Goal: Task Accomplishment & Management: Manage account settings

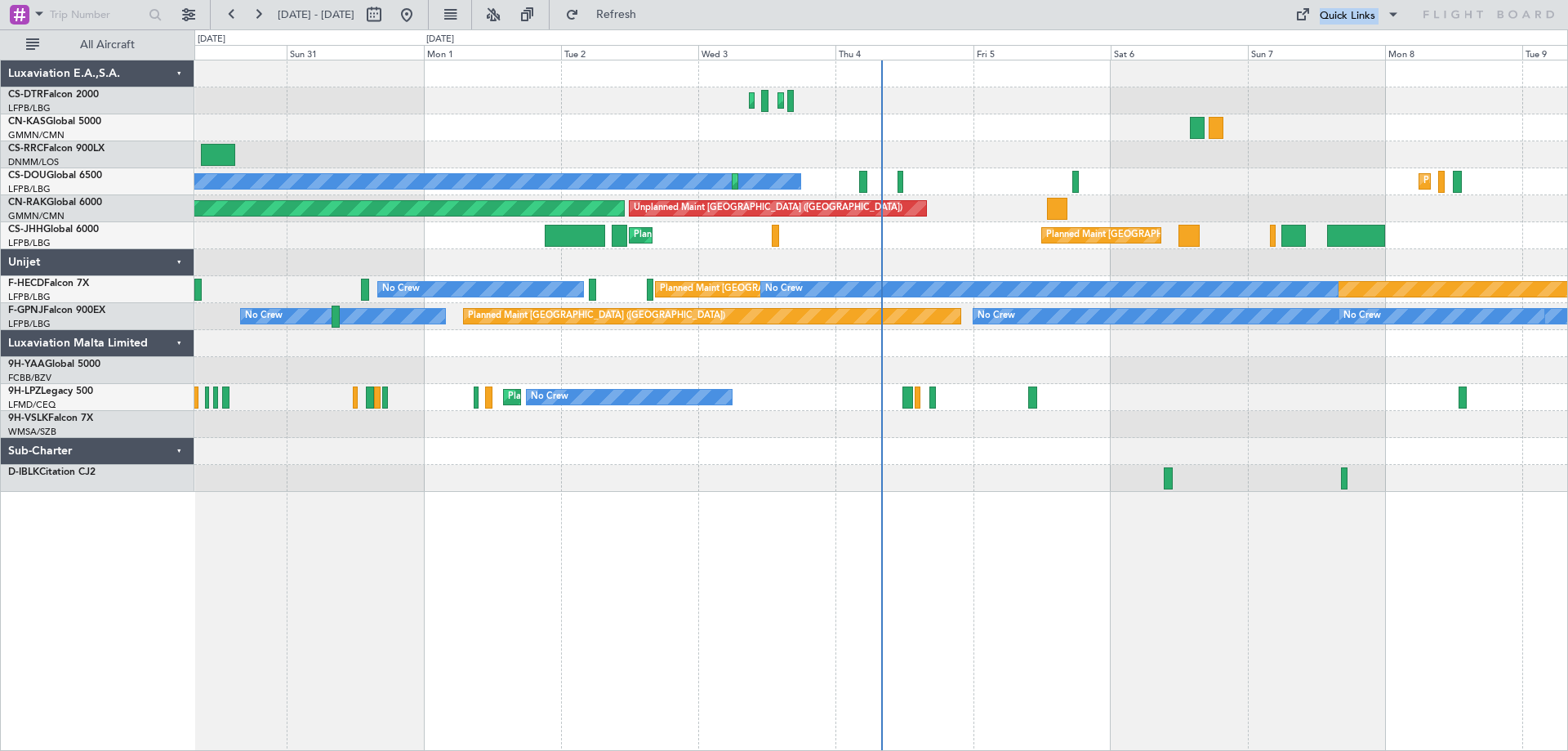
drag, startPoint x: 737, startPoint y: 81, endPoint x: 549, endPoint y: 121, distance: 192.2
click at [550, 120] on fb-flight-board "30 Aug 2025 - 09 Sep 2025 Refresh Quick Links All Aircraft Planned Maint Sofia …" at bounding box center [784, 381] width 1568 height 738
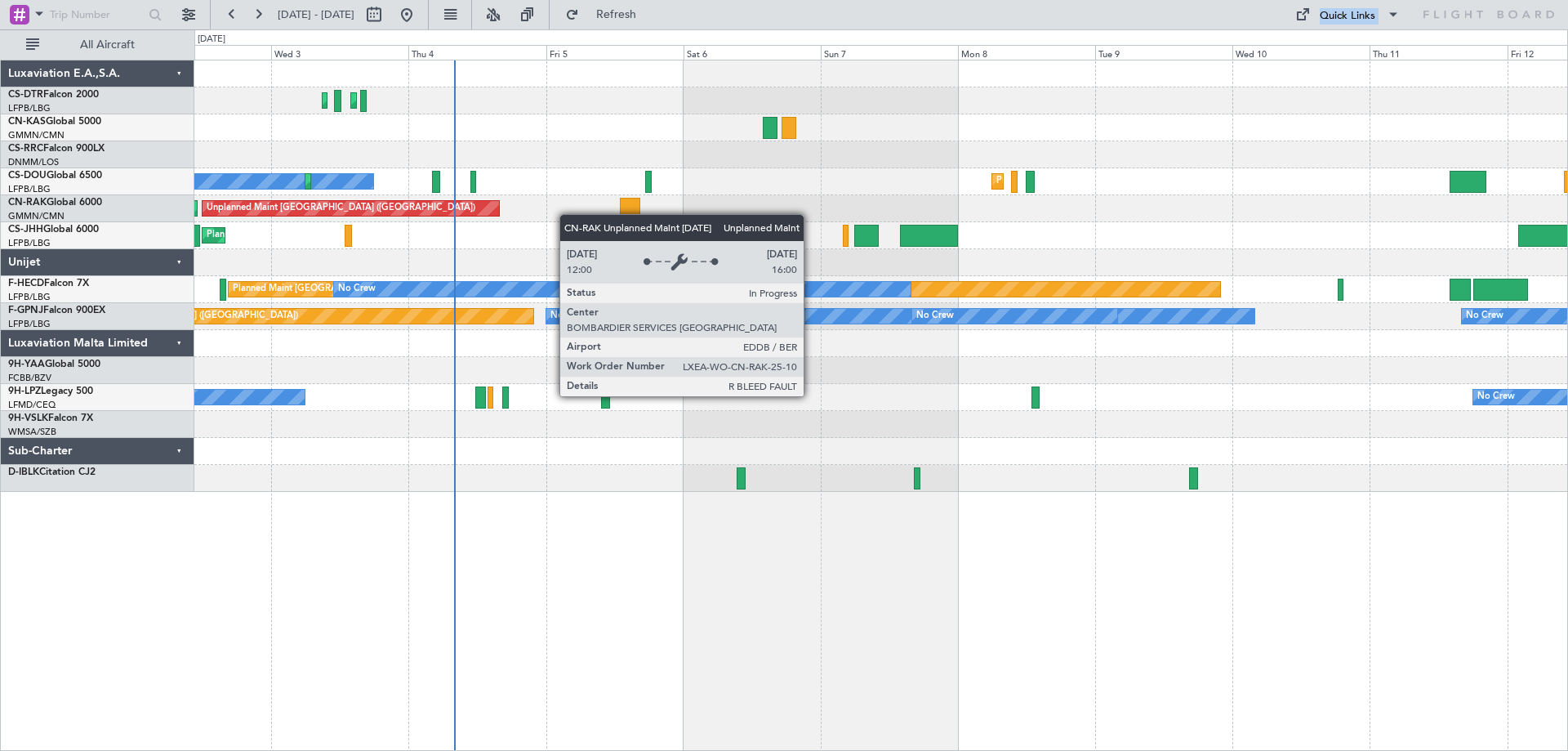
click at [343, 200] on div "Planned Maint Sofia Planned Maint Istanbul (Ataturk) No Crew Planned Maint Pari…" at bounding box center [881, 276] width 1373 height 431
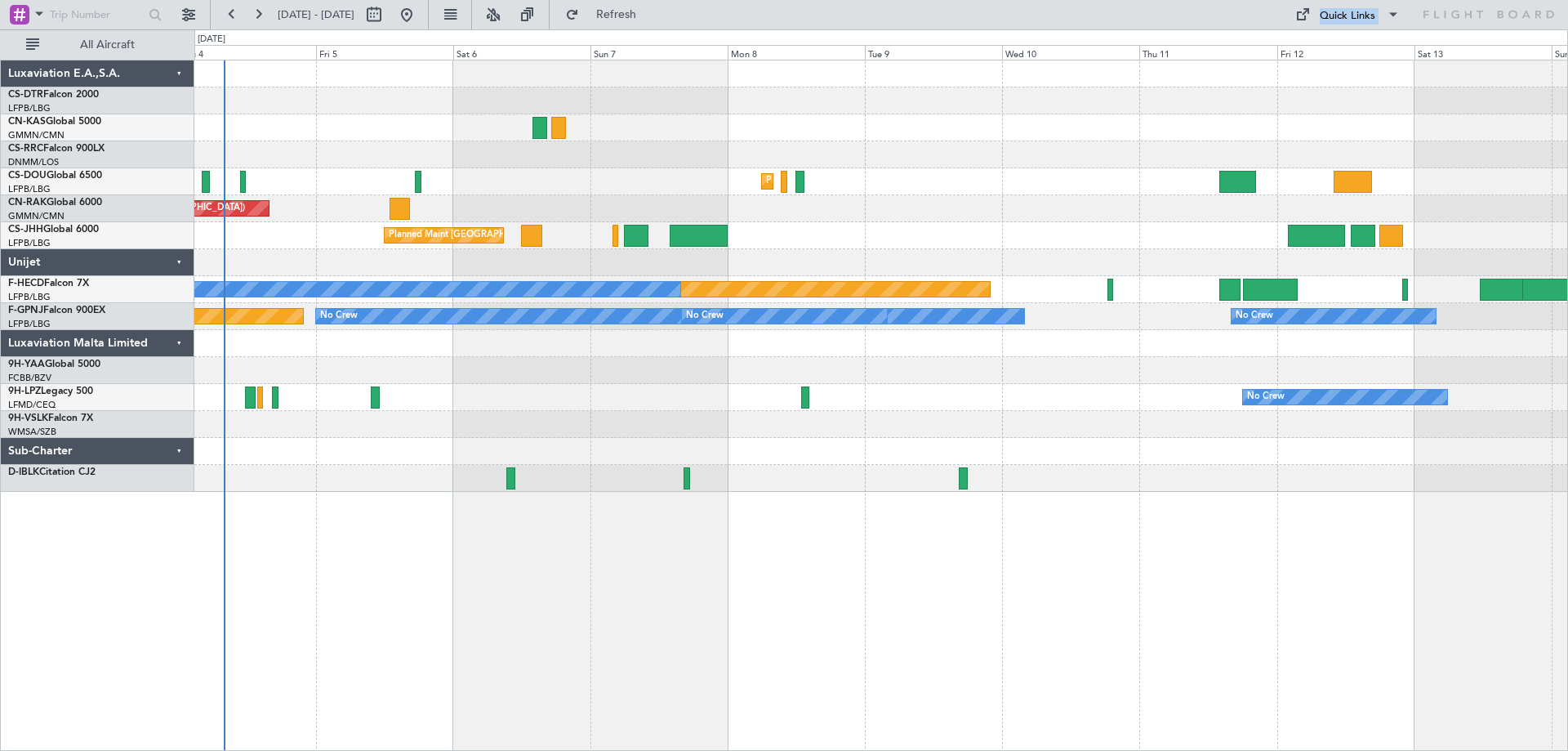
click at [493, 268] on div "Planned Maint Sofia Planned Maint Istanbul (Ataturk) Planned Maint Paris (Le Bo…" at bounding box center [881, 276] width 1373 height 431
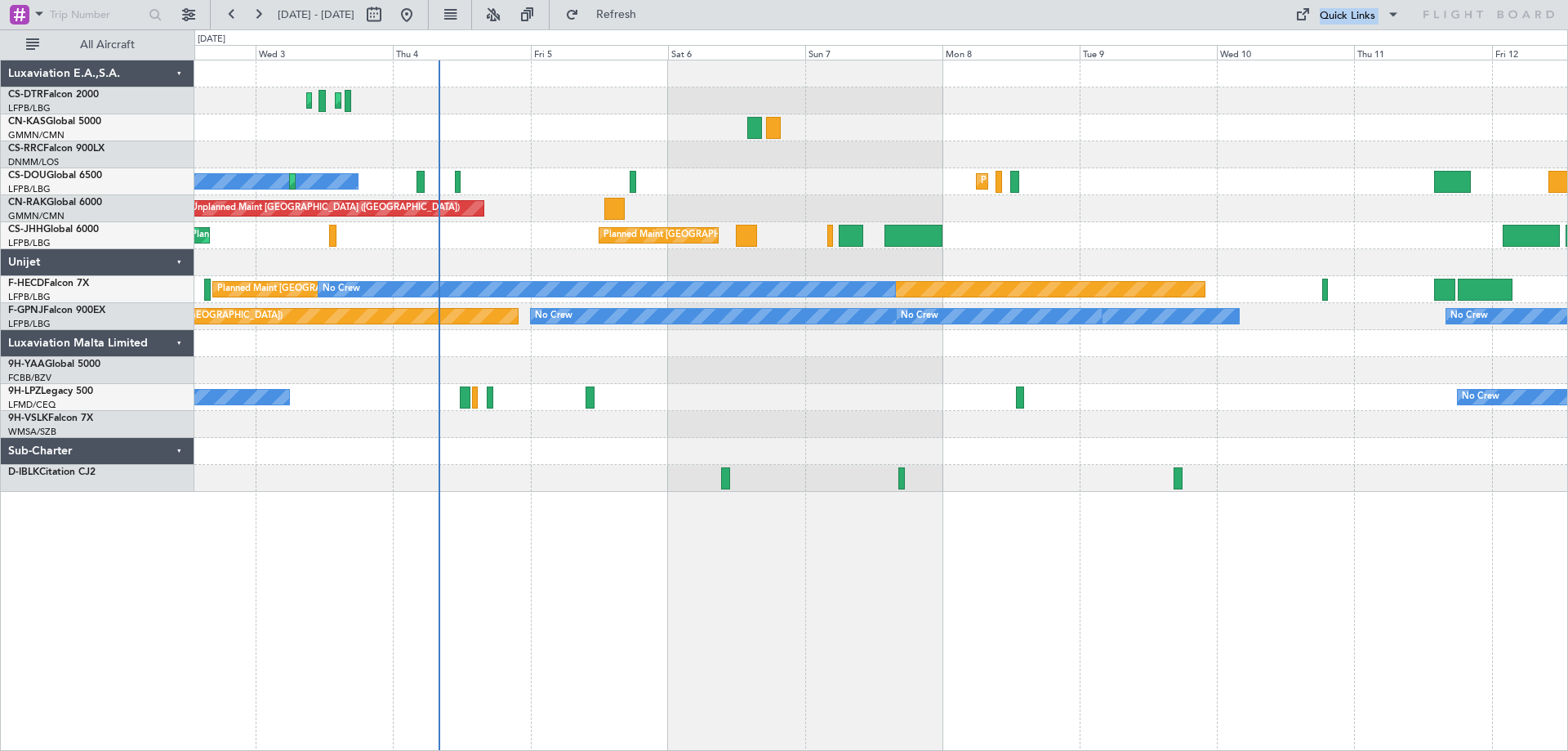
click at [827, 387] on div "Planned Maint Sofia Planned Maint Istanbul (Ataturk) Planned Maint Paris (Le Bo…" at bounding box center [881, 276] width 1373 height 431
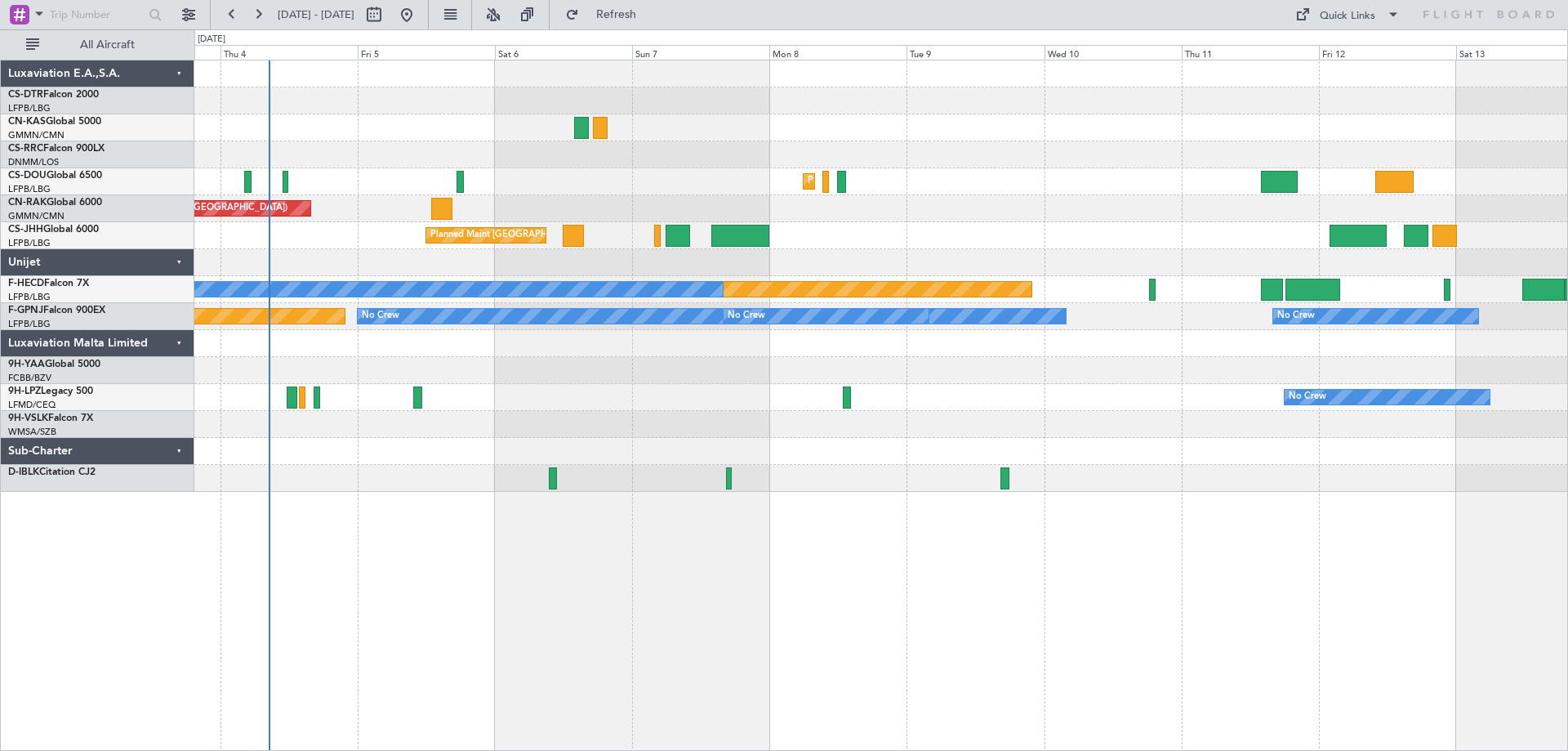
click at [674, 530] on div "Planned Maint Sofia Planned Maint Istanbul (Ataturk) Planned Maint Paris (Le Bo…" at bounding box center [881, 405] width 1374 height 691
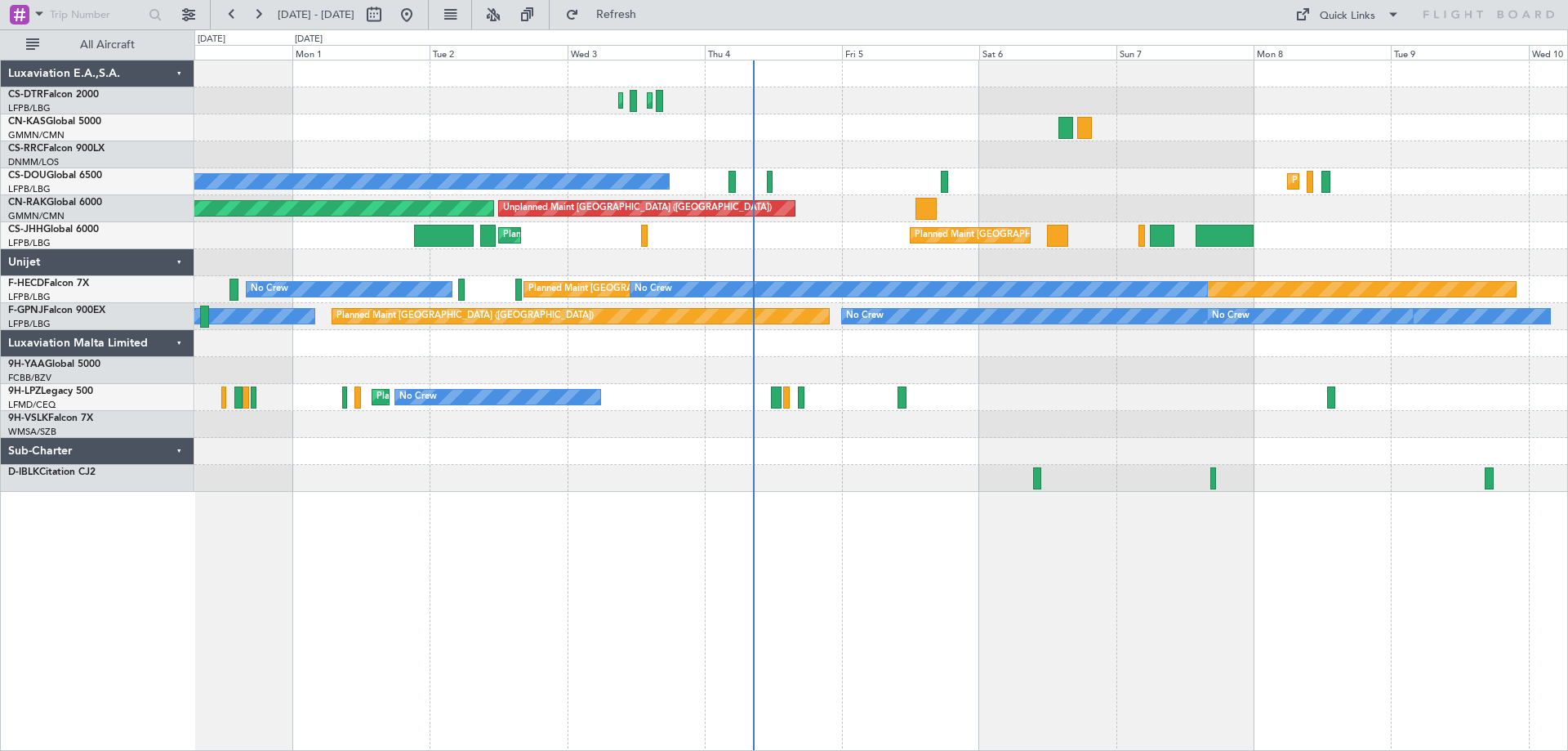
click at [1009, 670] on div "Planned Maint Sofia Planned Maint Istanbul (Ataturk) No Crew Planned Maint Pari…" at bounding box center [881, 405] width 1374 height 691
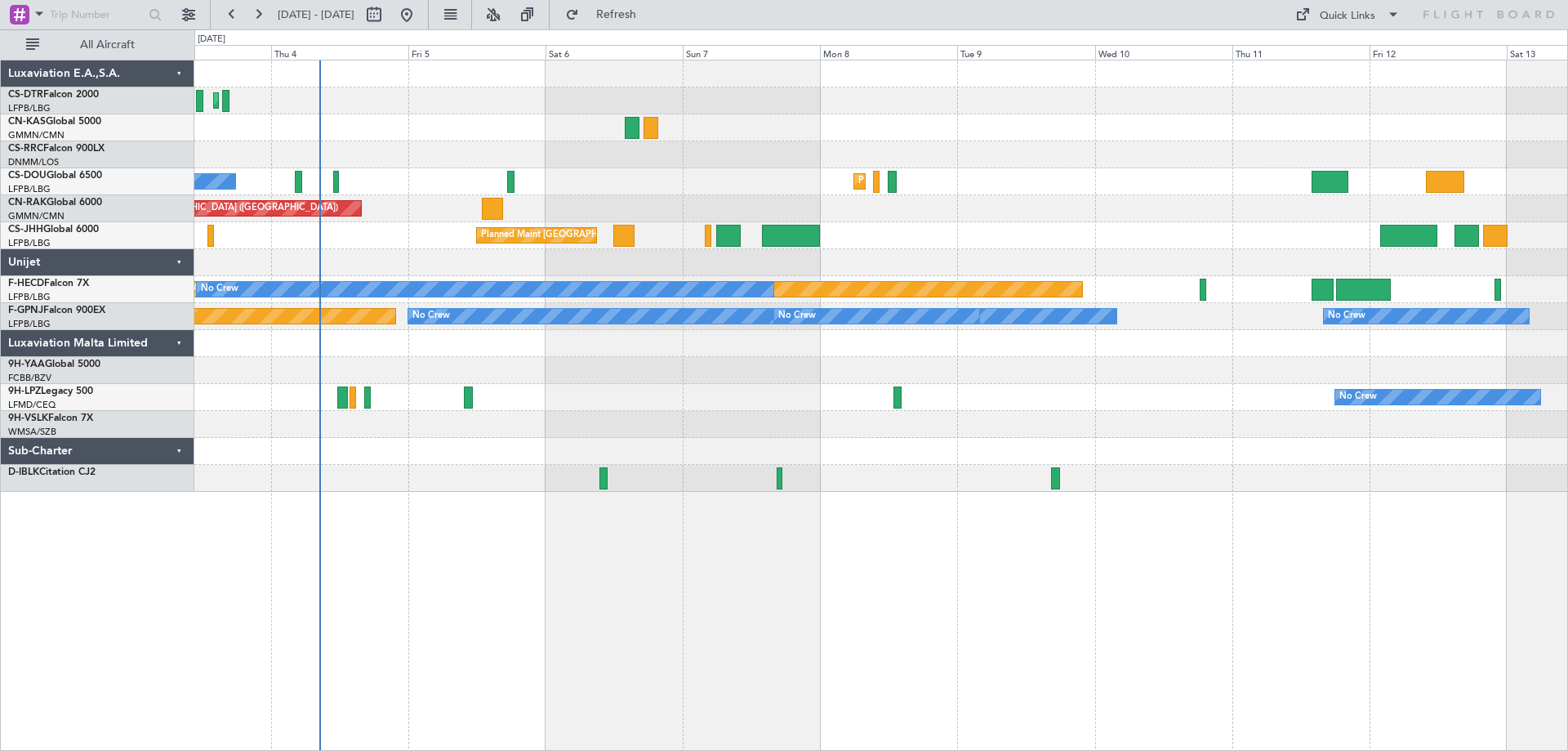
click at [573, 589] on div "Planned Maint Istanbul (Ataturk) Planned Maint Sofia No Crew Planned Maint Pari…" at bounding box center [881, 405] width 1374 height 691
click at [796, 575] on div "Planned Maint Istanbul (Ataturk) Planned Maint Sofia No Crew Planned Maint Pari…" at bounding box center [881, 405] width 1374 height 691
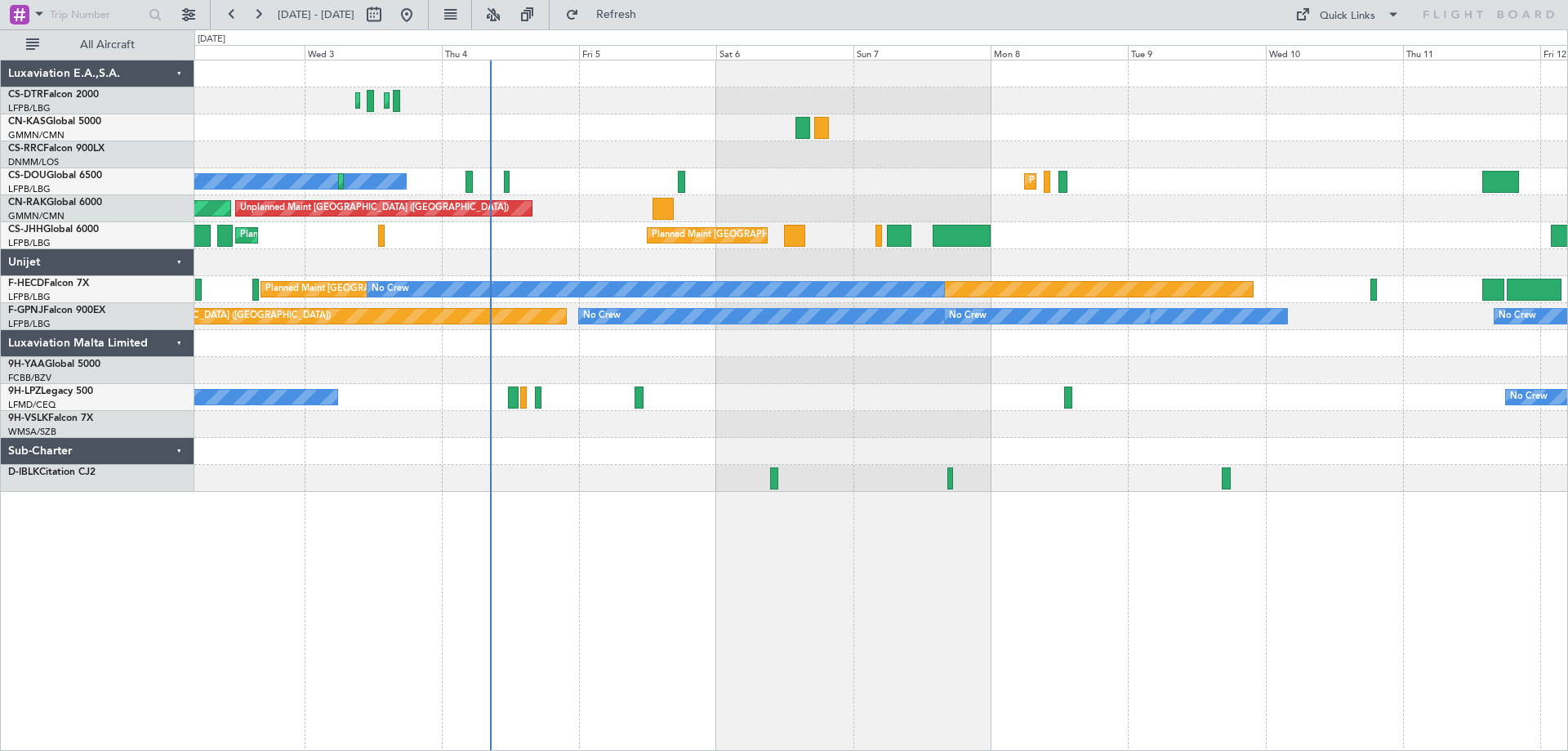
click at [702, 577] on div "Planned Maint Istanbul (Ataturk) Planned Maint Sofia Planned Maint Paris (Le Bo…" at bounding box center [881, 405] width 1374 height 691
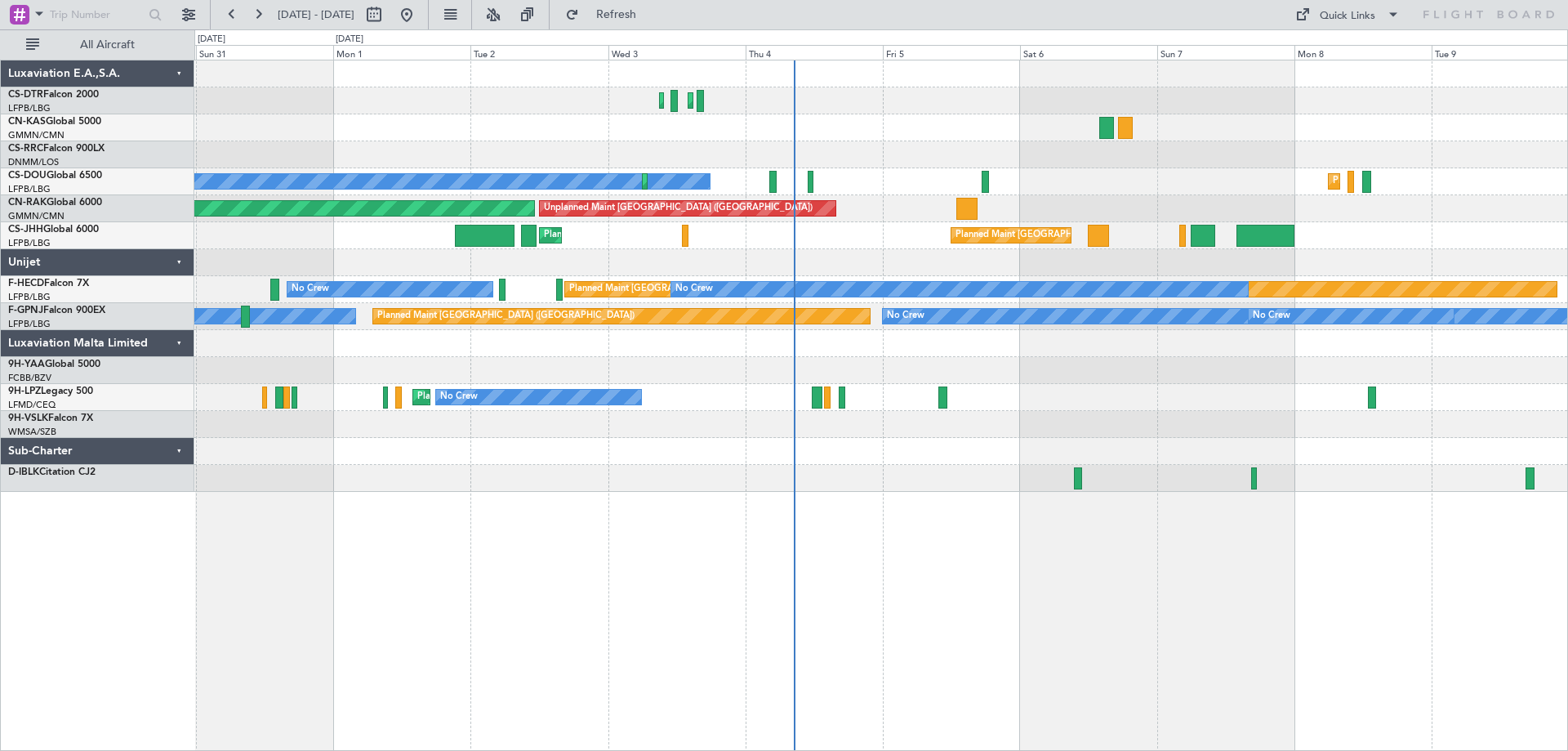
click at [927, 583] on div "Planned Maint Istanbul (Ataturk) Planned Maint Sofia No Crew Planned Maint Pari…" at bounding box center [881, 405] width 1374 height 691
click at [1401, 13] on span at bounding box center [1393, 15] width 20 height 20
click at [1339, 51] on button "Trip Builder" at bounding box center [1348, 53] width 123 height 39
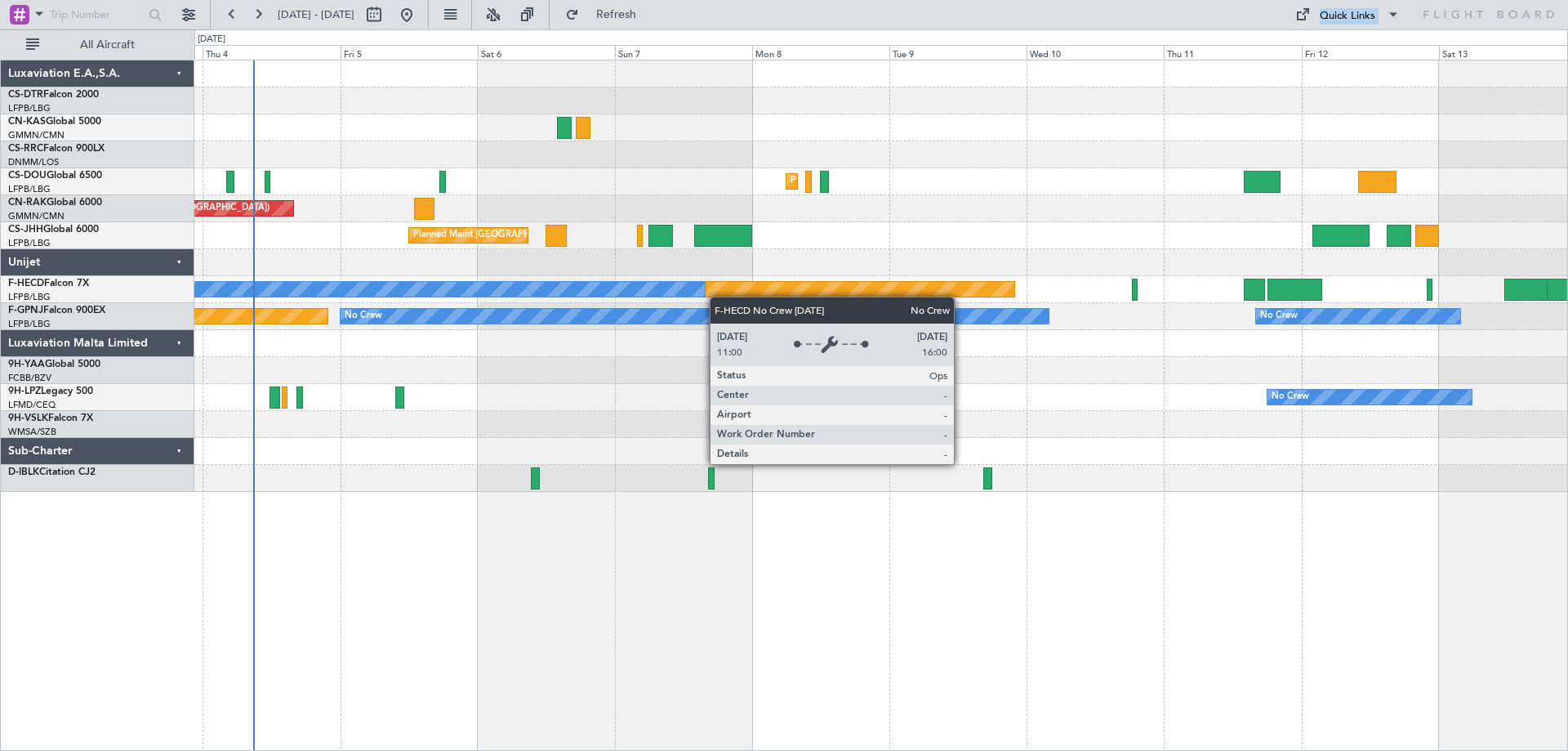
click at [615, 296] on div "Planned Maint Sofia Planned Maint [GEOGRAPHIC_DATA] ([GEOGRAPHIC_DATA]) Planned…" at bounding box center [881, 276] width 1373 height 431
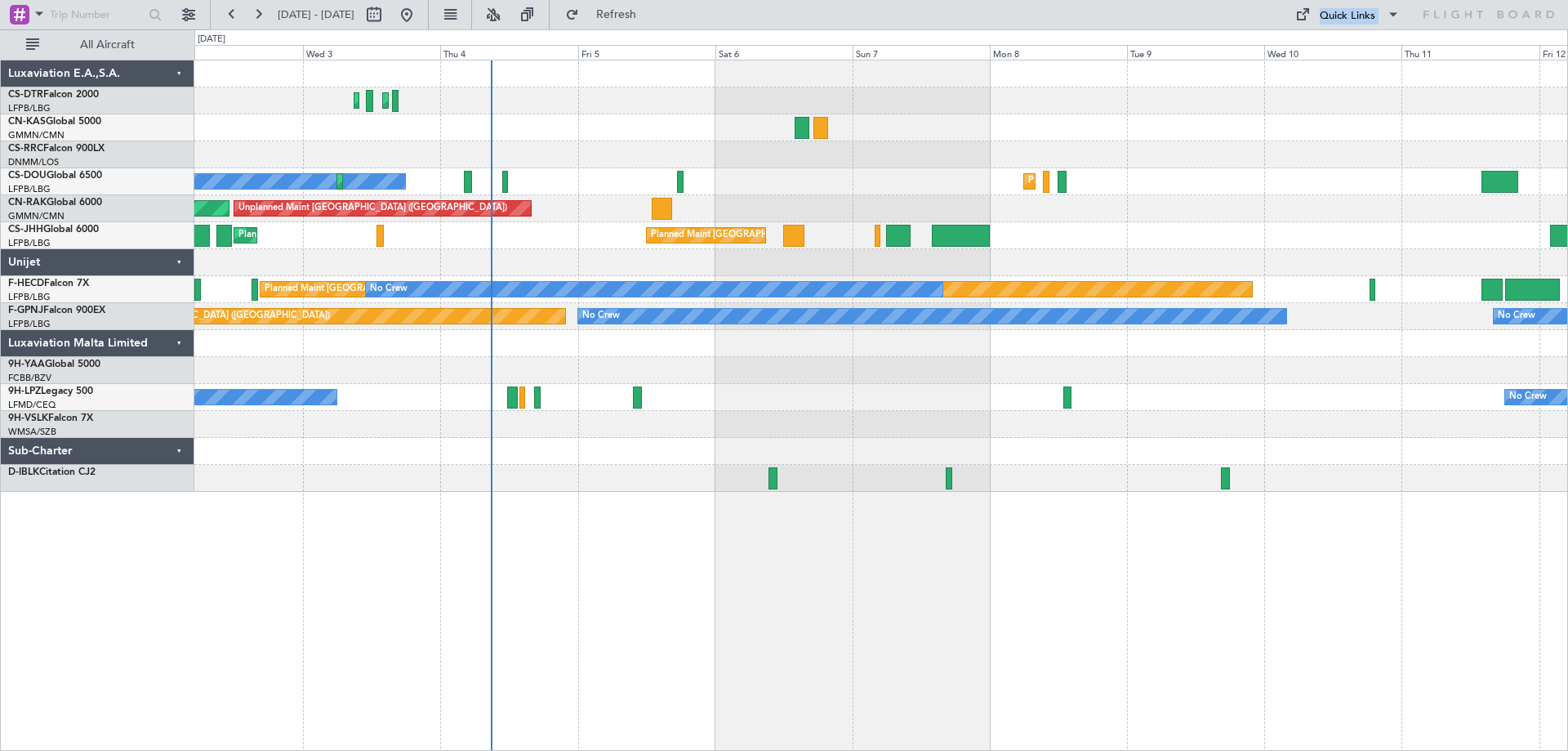
click at [728, 440] on div "Planned Maint [GEOGRAPHIC_DATA] (Ataturk) Planned Maint Sofia Planned Maint [GE…" at bounding box center [881, 276] width 1373 height 431
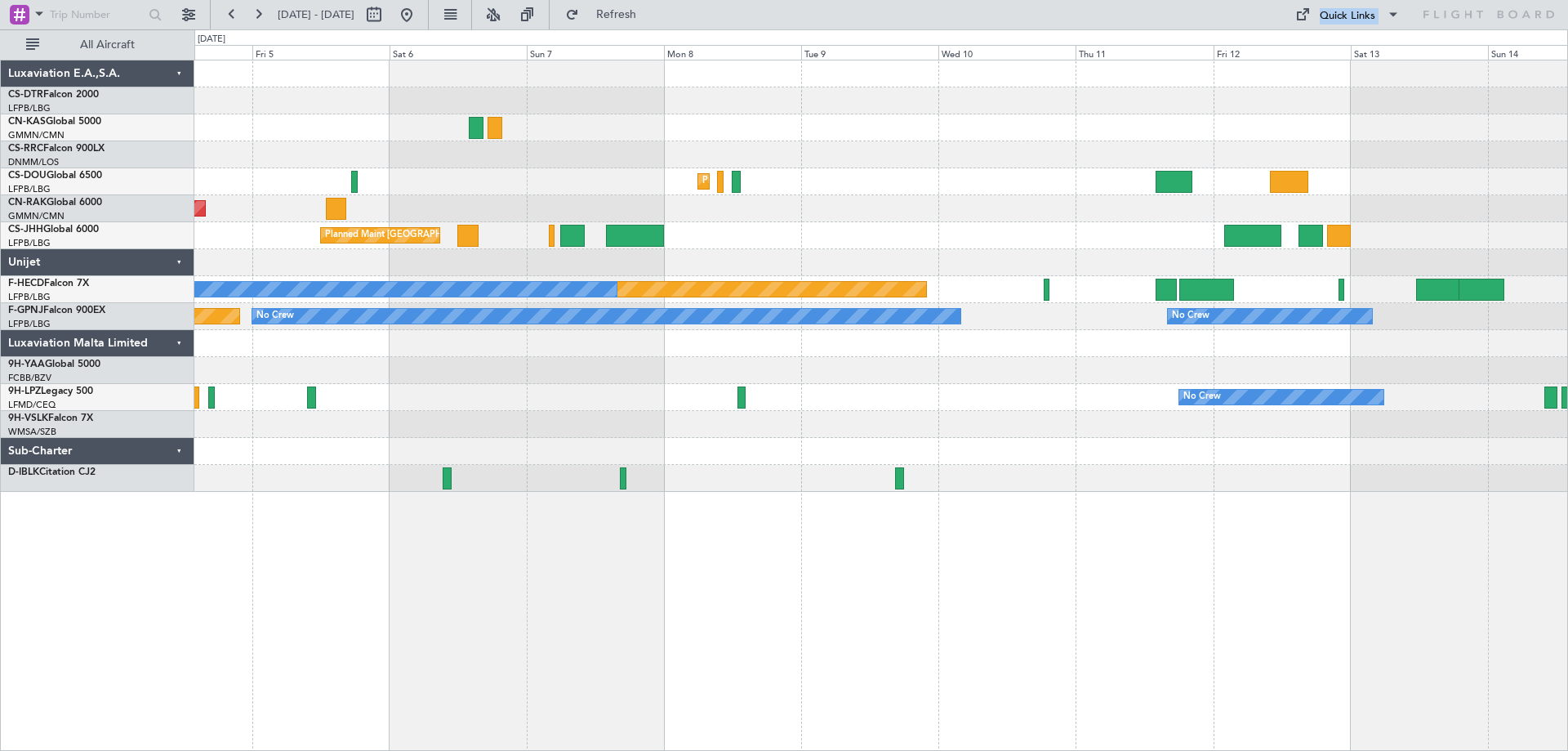
click at [1080, 284] on div "Planned Maint Sofia Planned Maint Istanbul (Ataturk) Planned Maint Paris (Le Bo…" at bounding box center [881, 276] width 1373 height 431
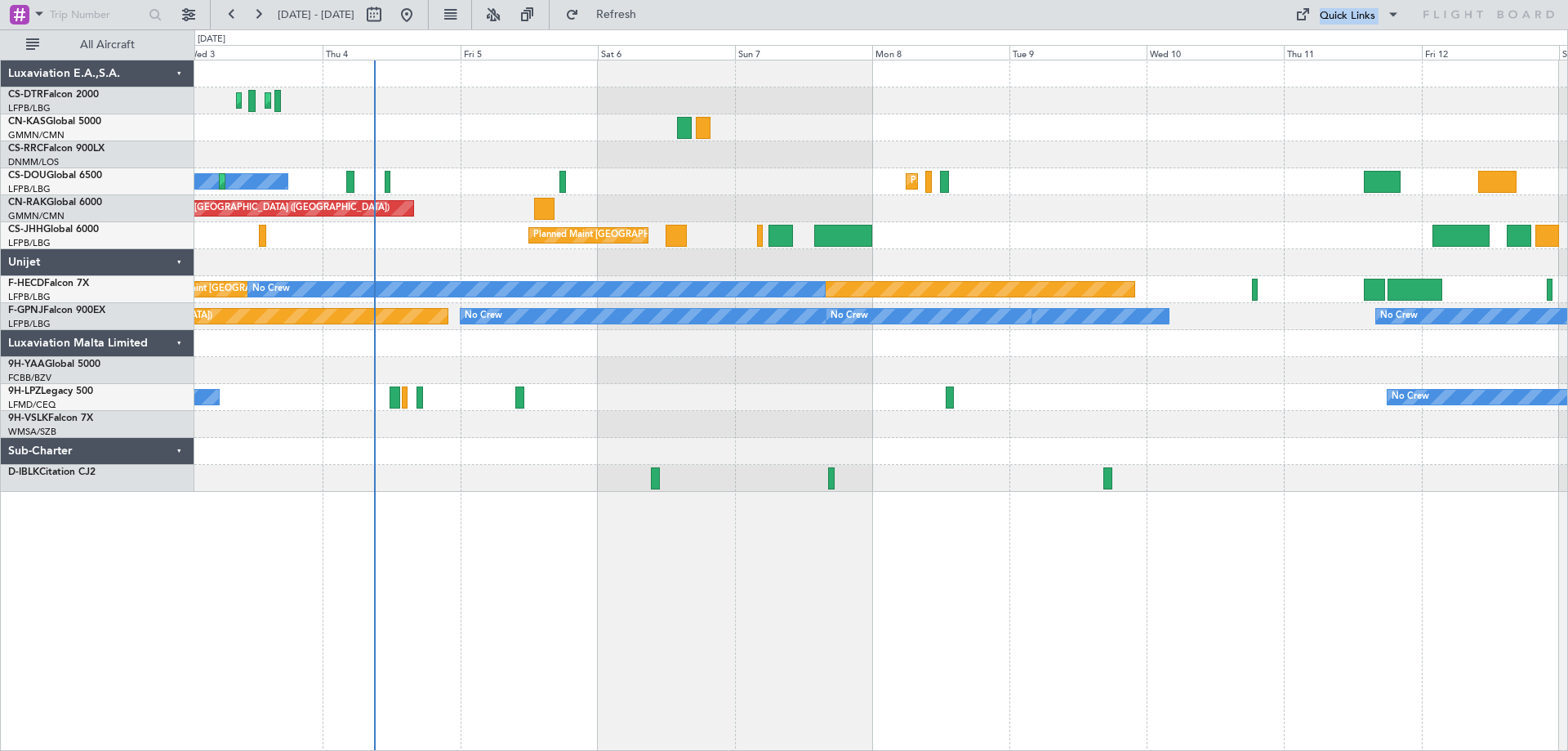
click at [699, 336] on div "Planned Maint Istanbul (Ataturk) Planned Maint Sofia Planned Maint Paris (Le Bo…" at bounding box center [881, 276] width 1373 height 431
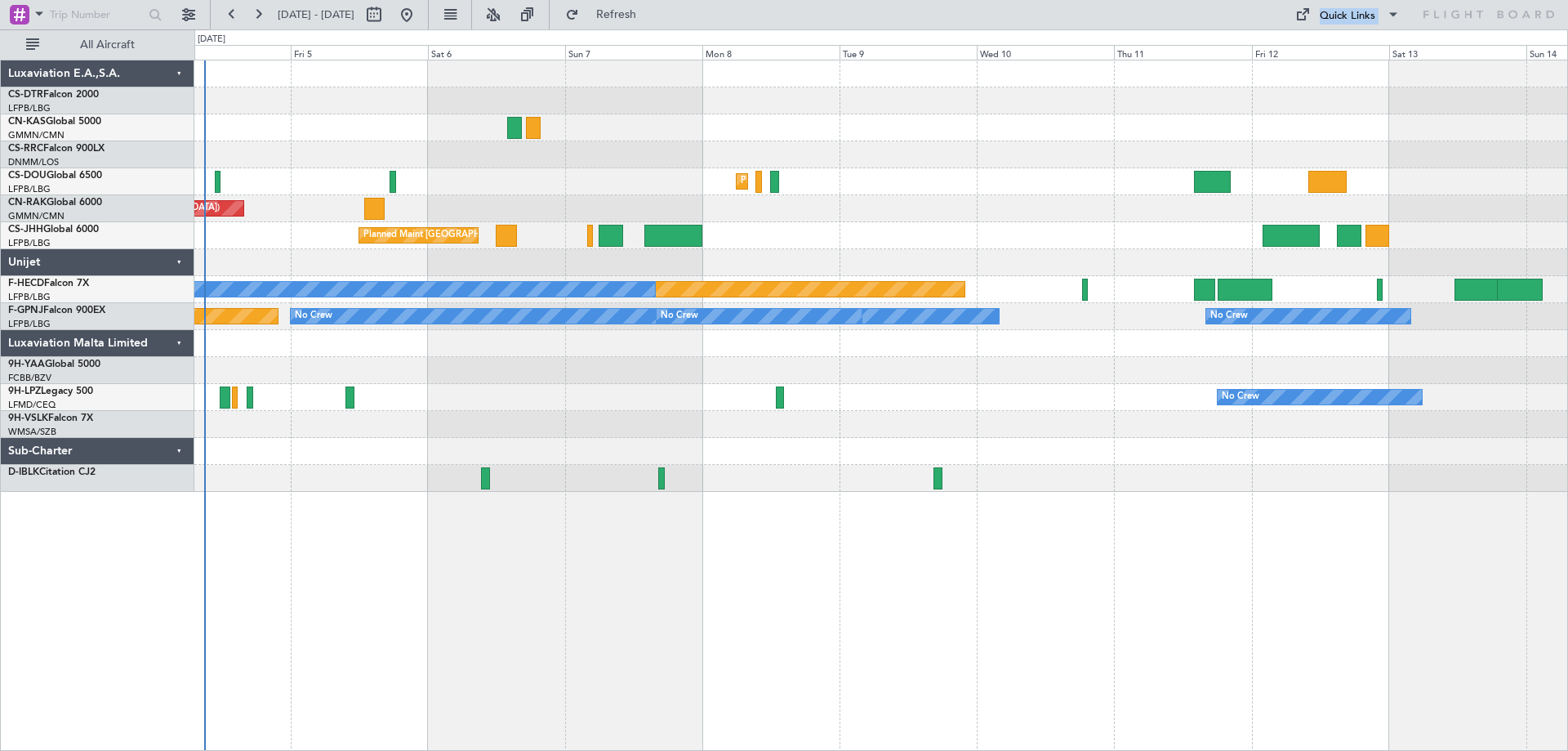
click at [857, 390] on div "Planned Maint Sofia Planned Maint Istanbul (Ataturk) Planned Maint Paris (Le Bo…" at bounding box center [881, 276] width 1373 height 431
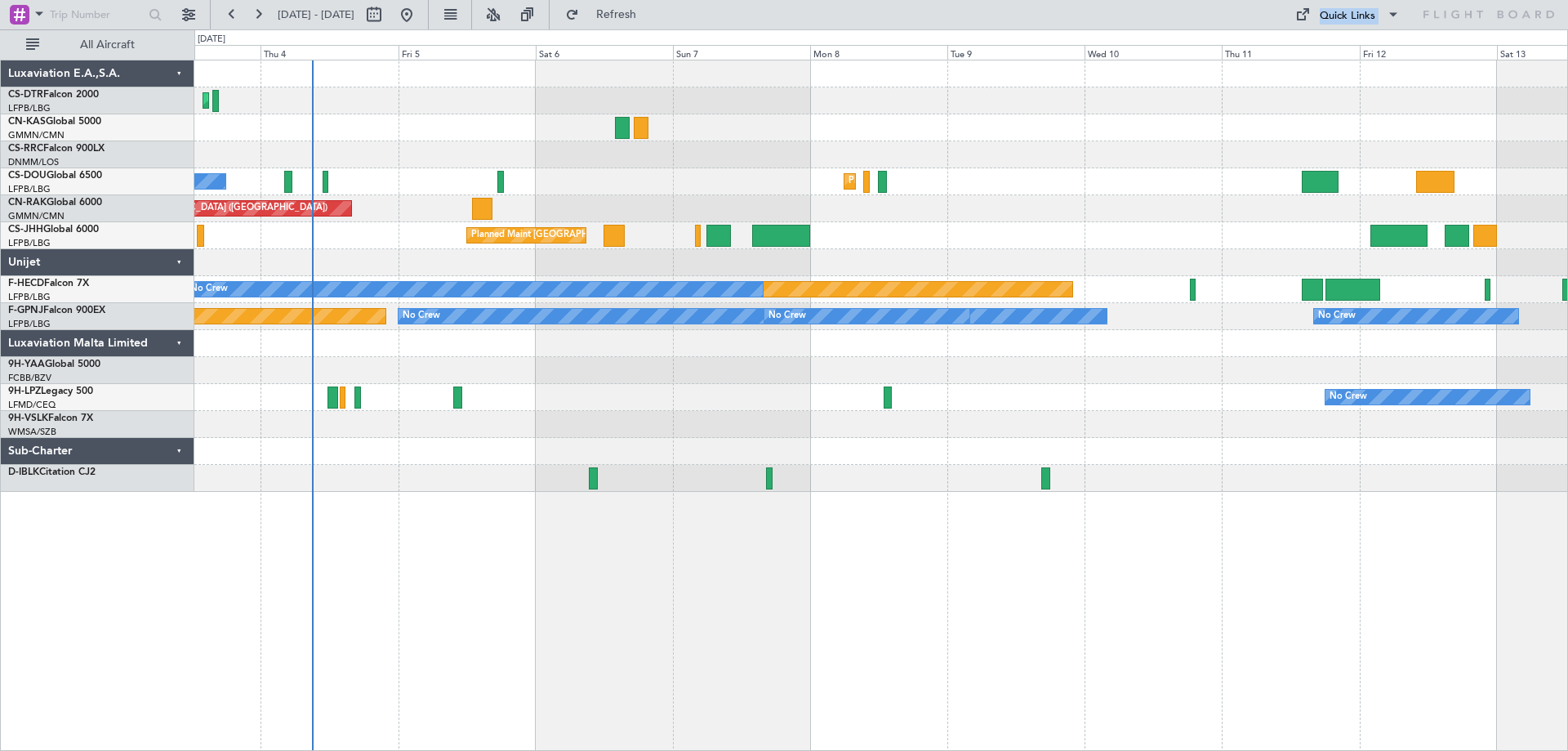
click at [1239, 229] on div "Planned Maint Istanbul (Ataturk) Planned Maint Sofia Planned Maint Paris (Le Bo…" at bounding box center [881, 276] width 1373 height 431
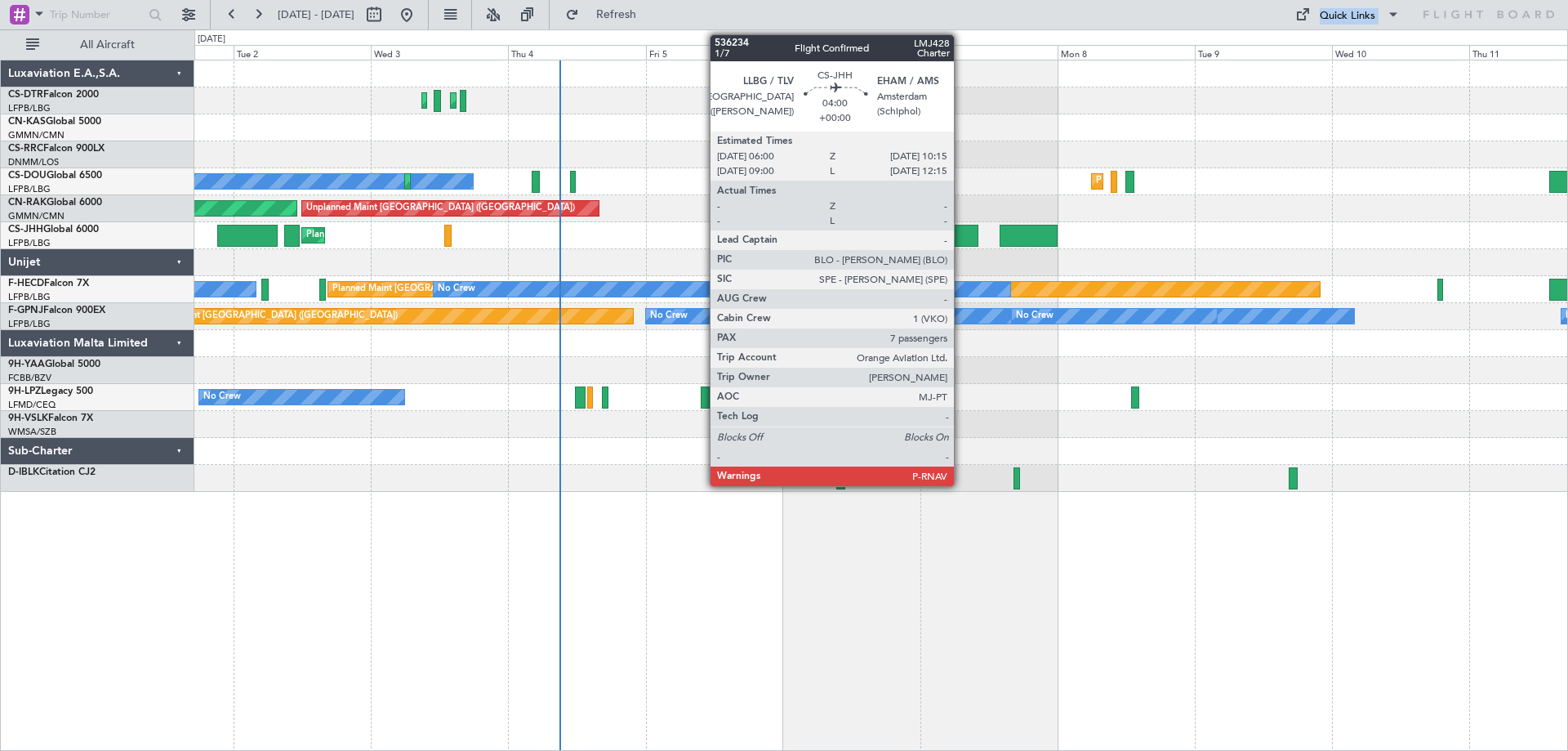
click at [963, 244] on div at bounding box center [967, 235] width 24 height 22
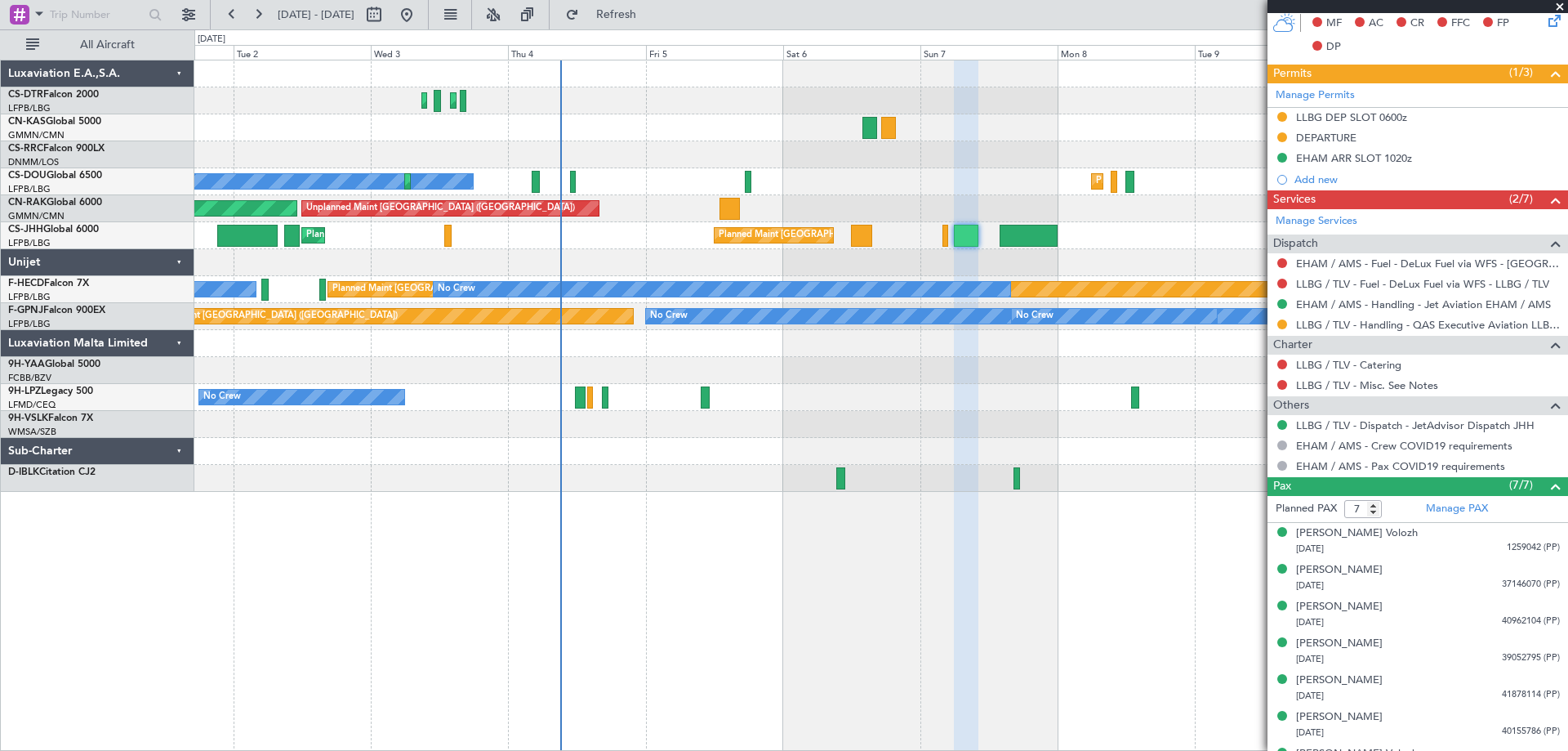
scroll to position [489, 0]
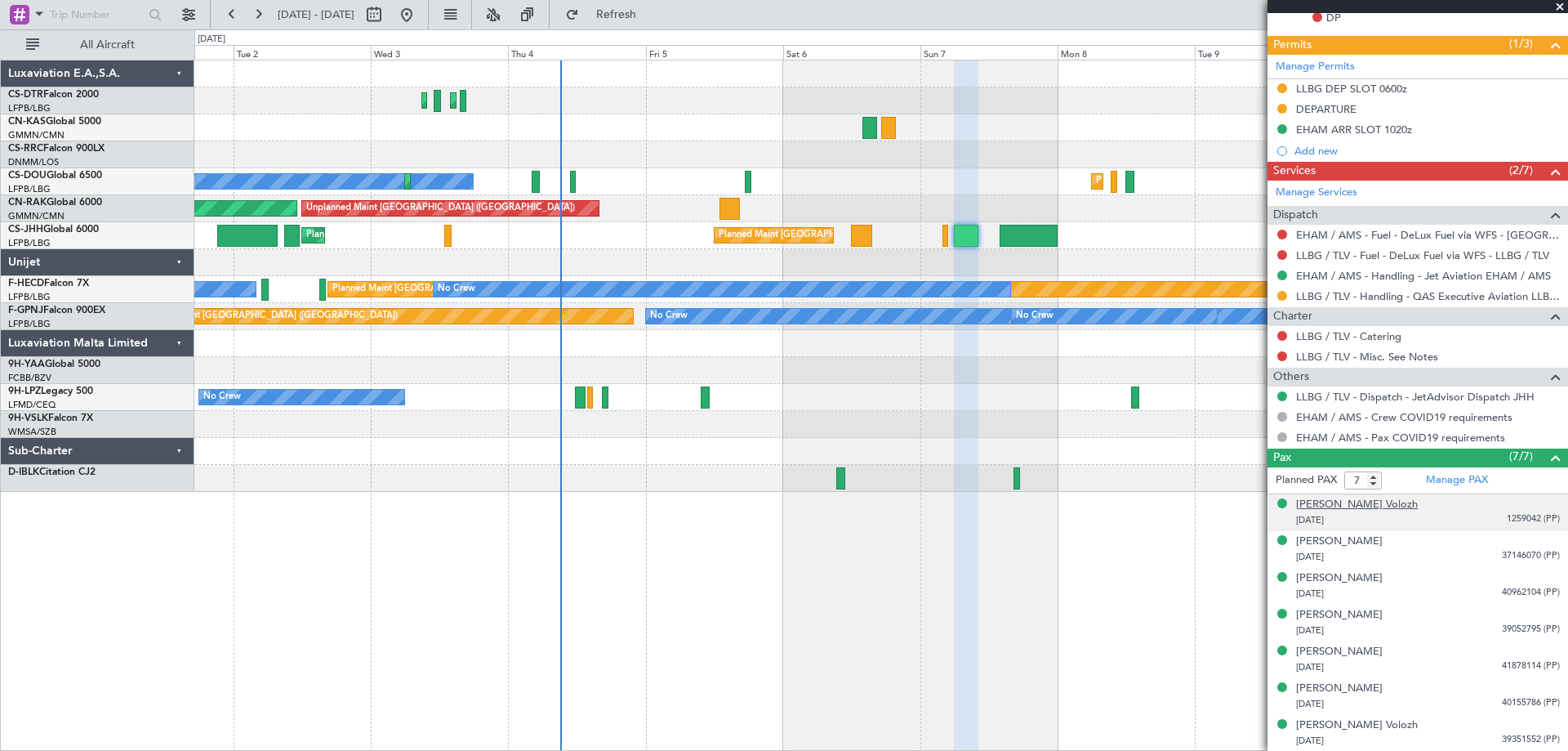
click at [1342, 507] on div "Arkadiy Volozh" at bounding box center [1357, 504] width 122 height 17
click at [1564, 6] on span at bounding box center [1559, 7] width 17 height 15
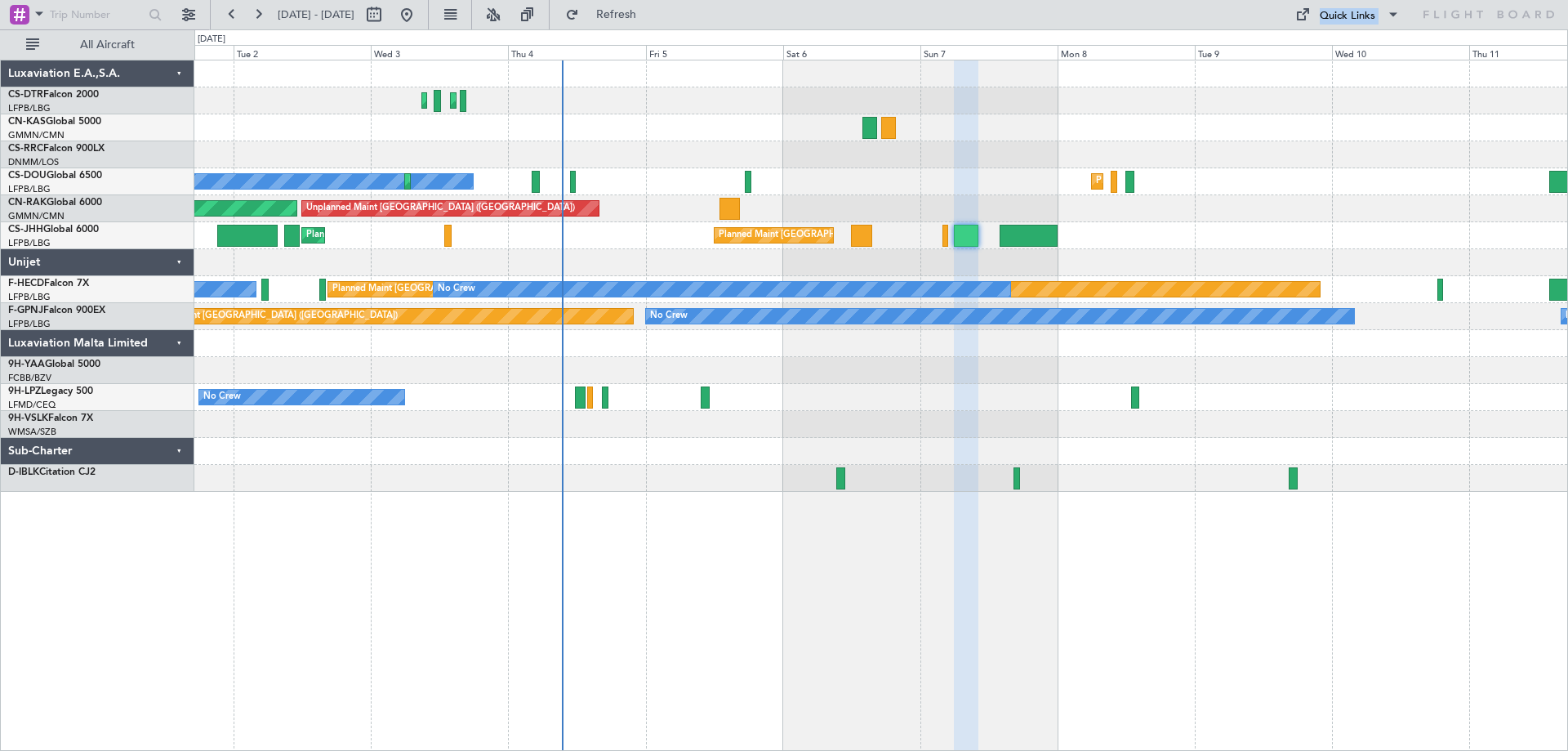
type input "0"
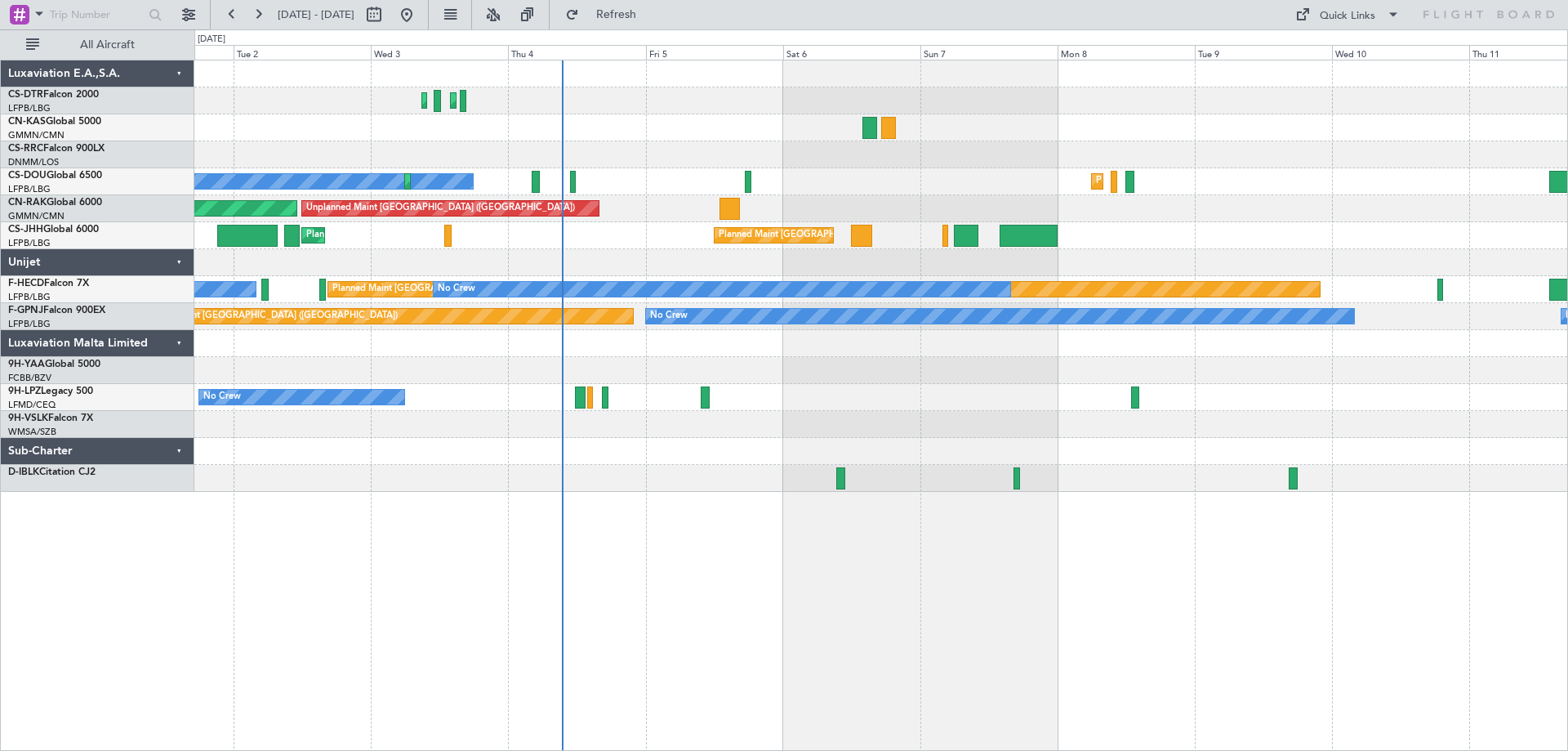
scroll to position [0, 0]
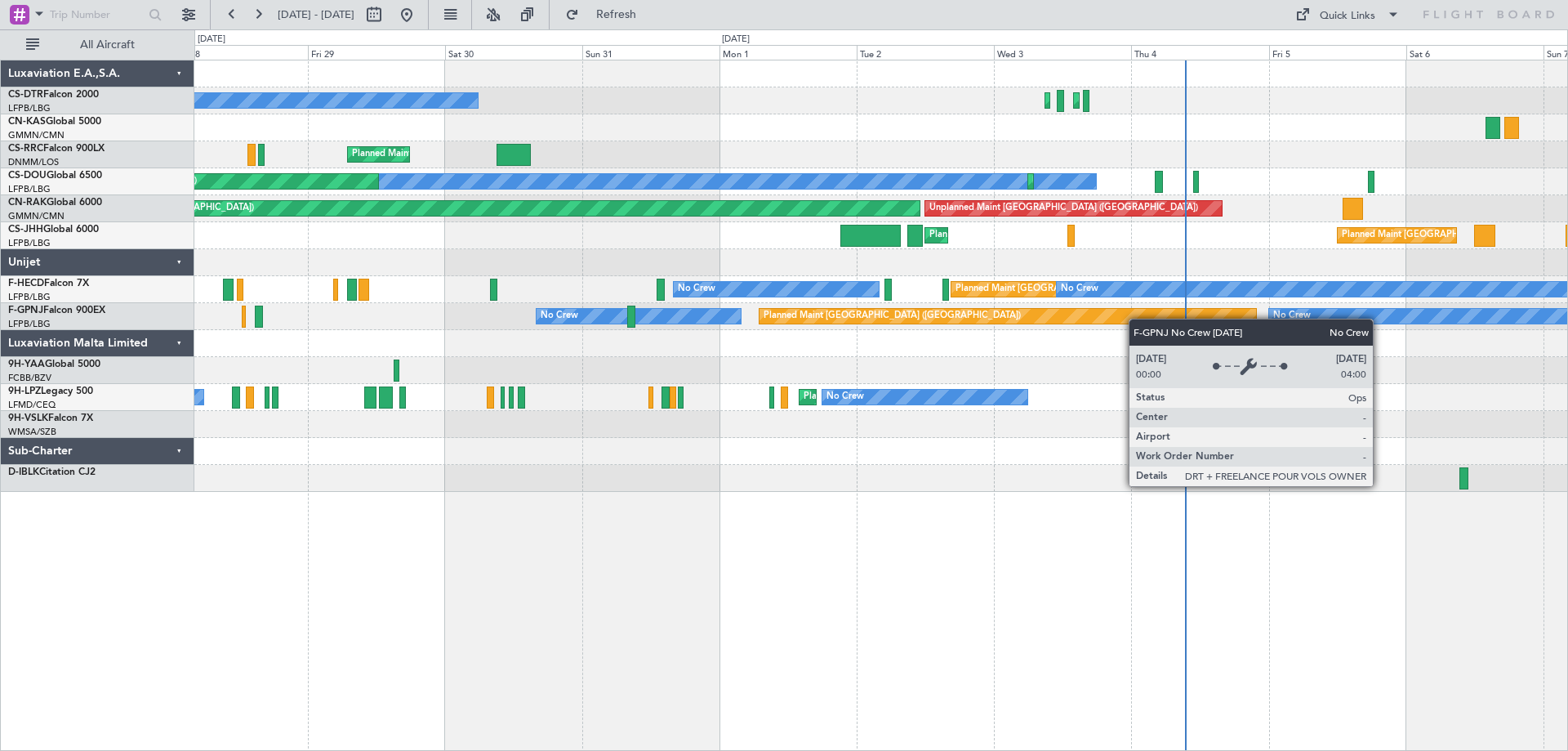
click at [1507, 309] on div "Planned Maint Sofia Planned Maint Istanbul (Ataturk) No Crew Planned Maint Pari…" at bounding box center [881, 276] width 1373 height 431
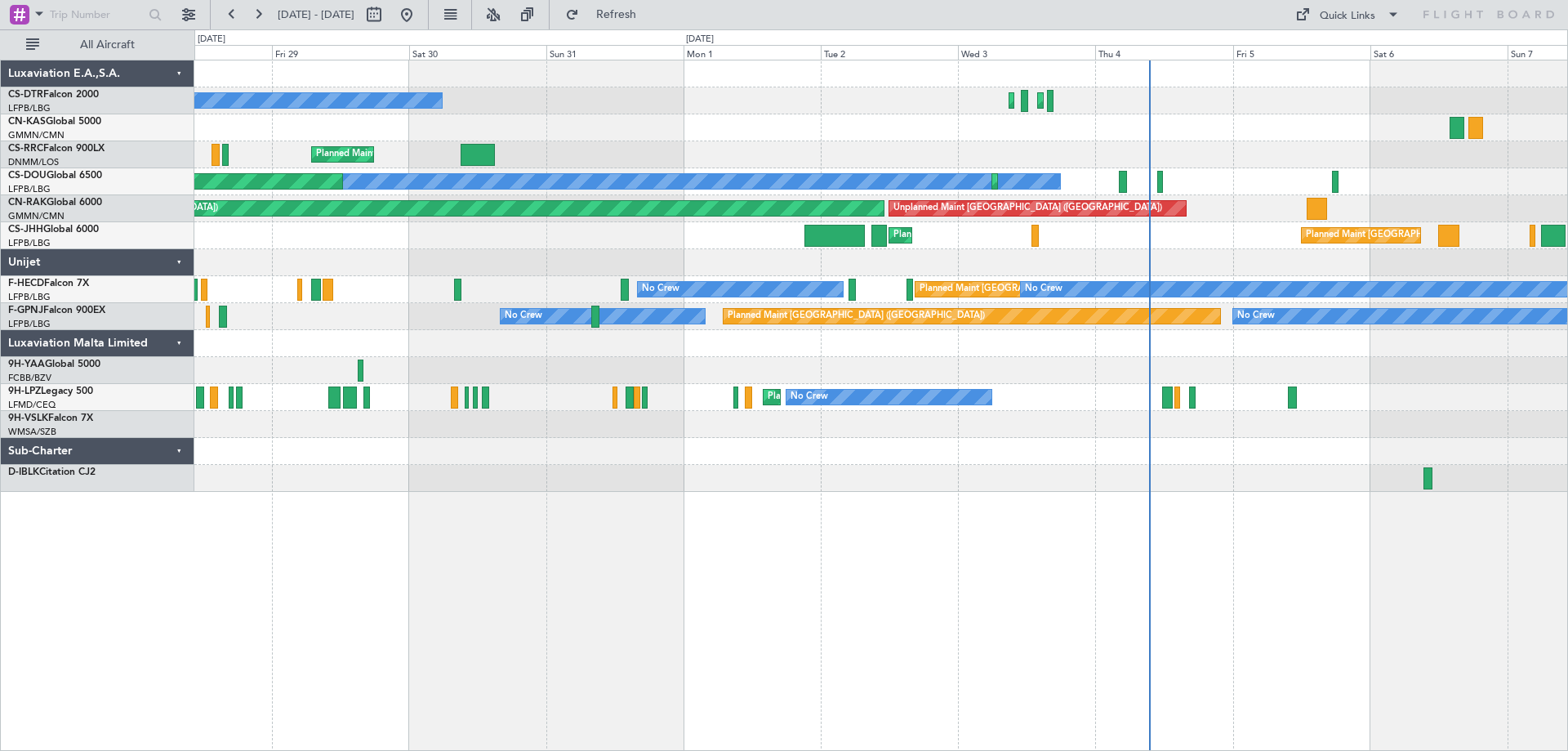
click at [891, 468] on div "Planned Maint Sofia Planned Maint Istanbul (Ataturk) No Crew Planned Maint Pari…" at bounding box center [881, 276] width 1373 height 431
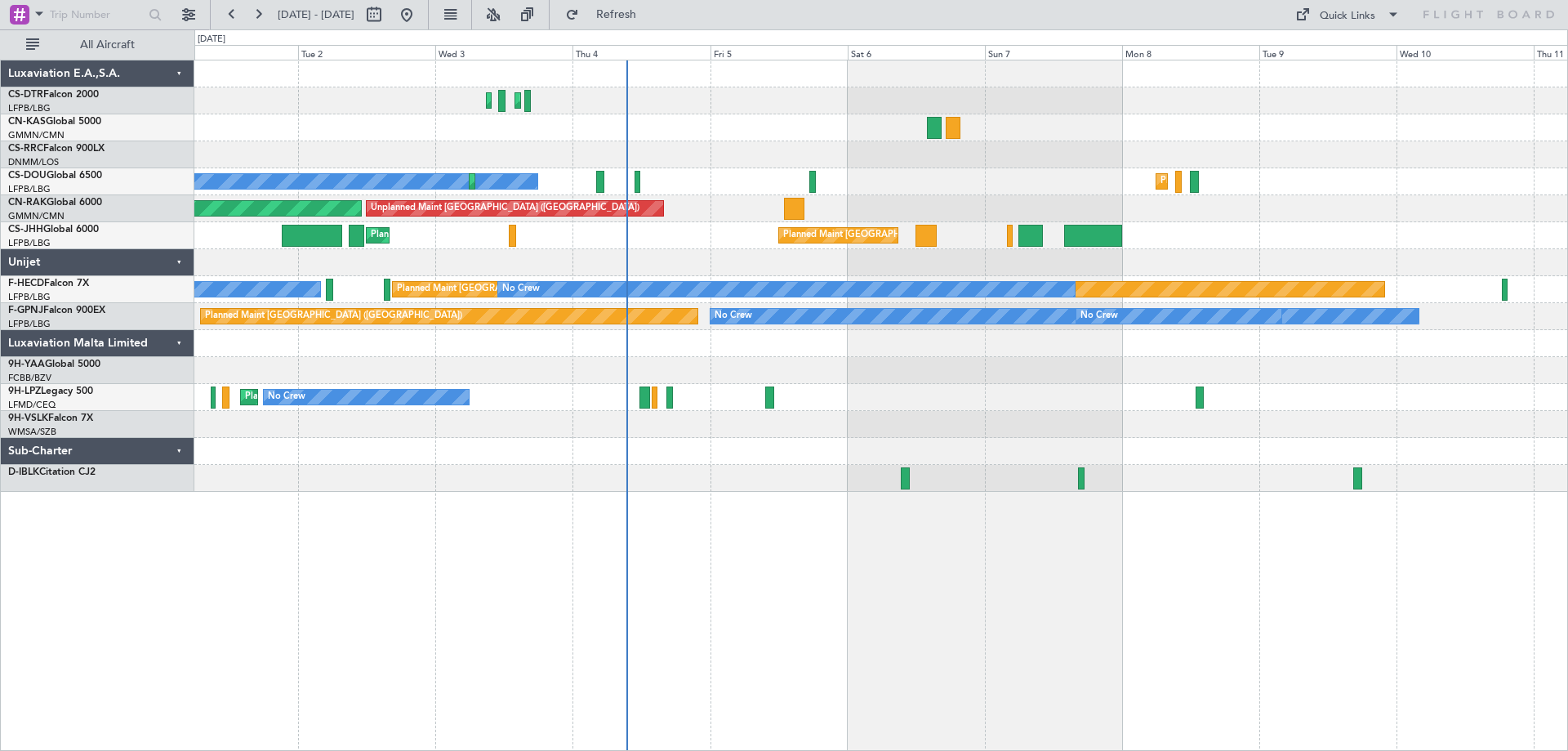
click at [830, 487] on div at bounding box center [881, 478] width 1373 height 27
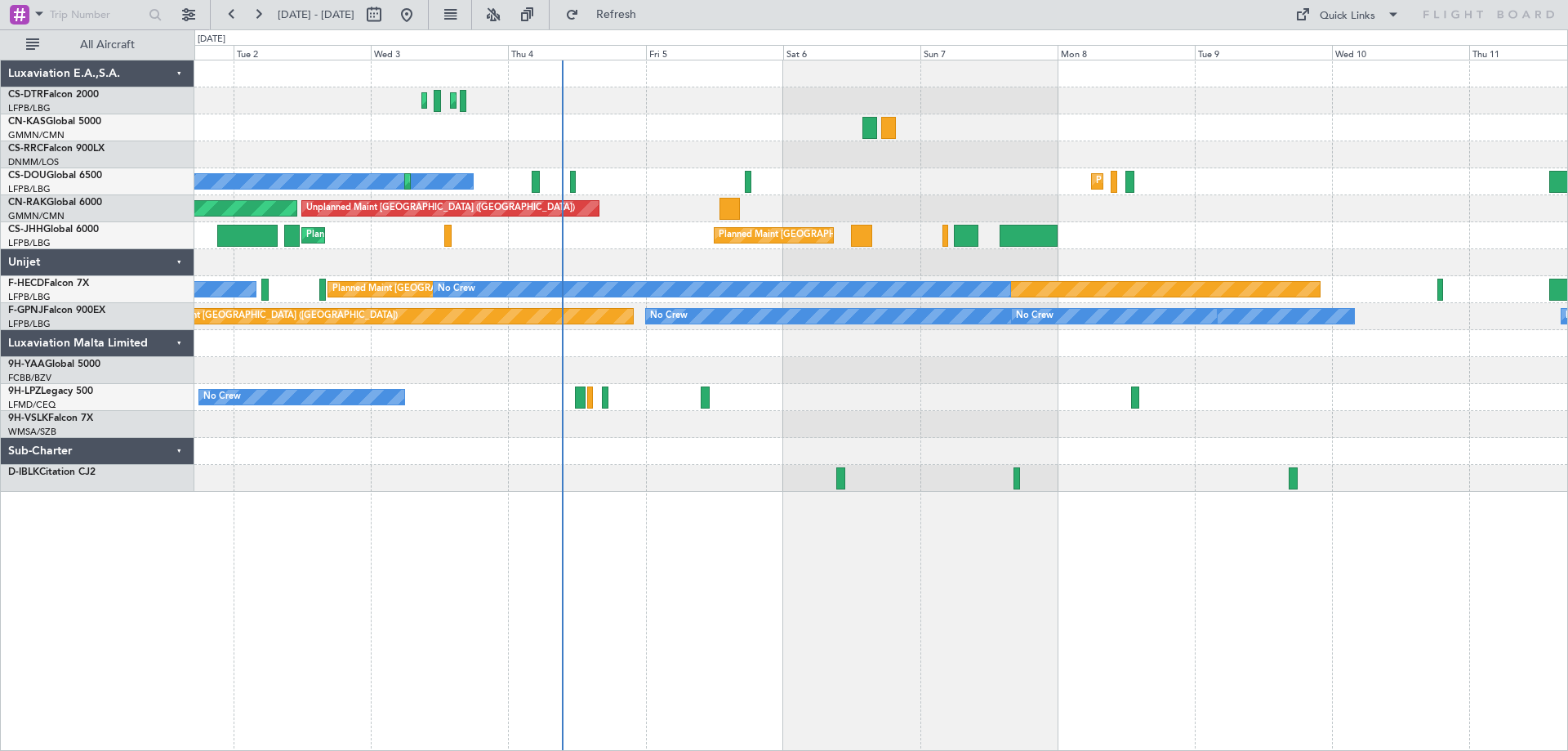
click at [873, 497] on div "Planned Maint Istanbul (Ataturk) Planned Maint Sofia No Crew No Crew Planned Ma…" at bounding box center [881, 405] width 1374 height 691
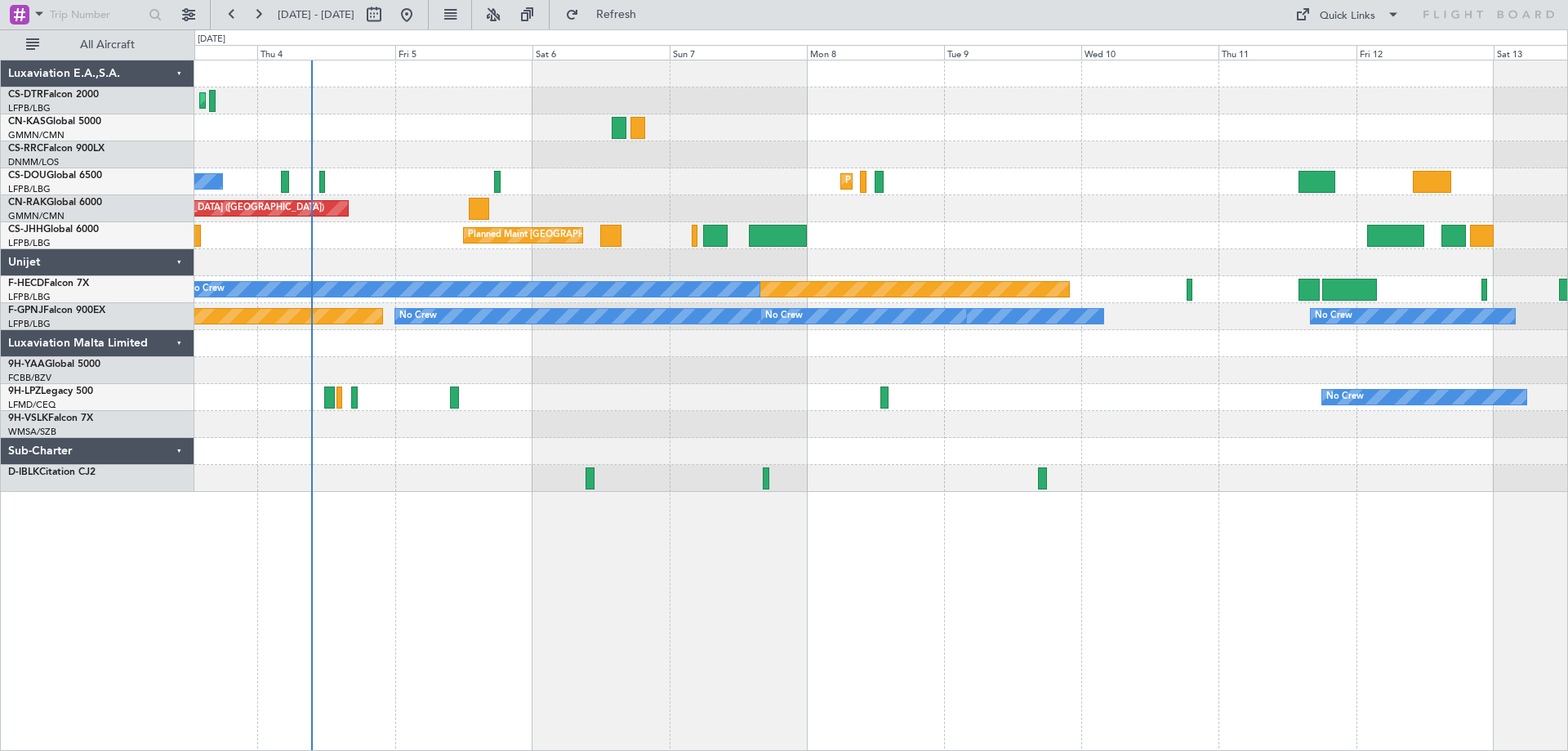
click at [515, 615] on div "Planned Maint Istanbul (Ataturk) Planned Maint Sofia No Crew Planned Maint Pari…" at bounding box center [881, 405] width 1374 height 691
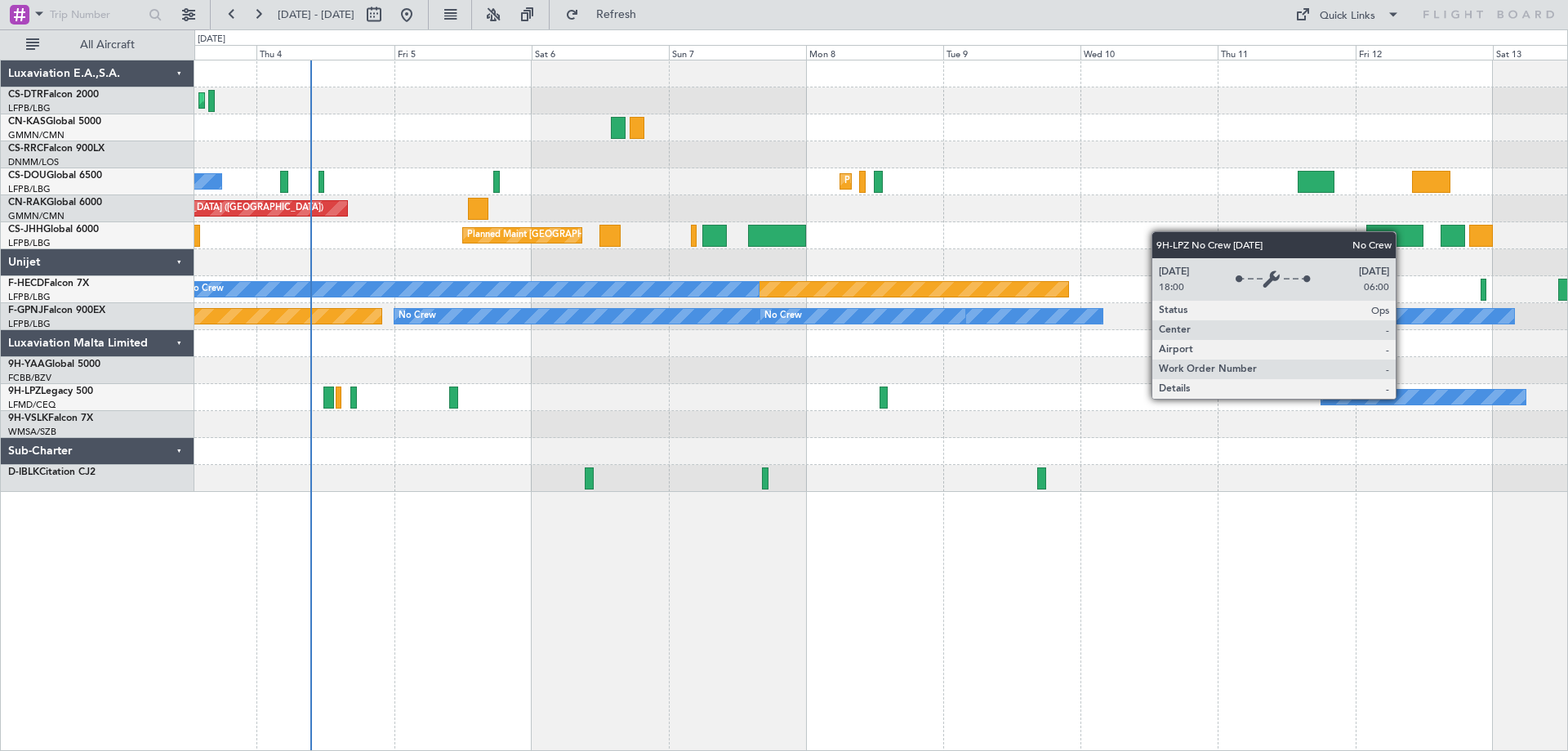
click at [1403, 398] on div "No Crew" at bounding box center [1424, 396] width 205 height 15
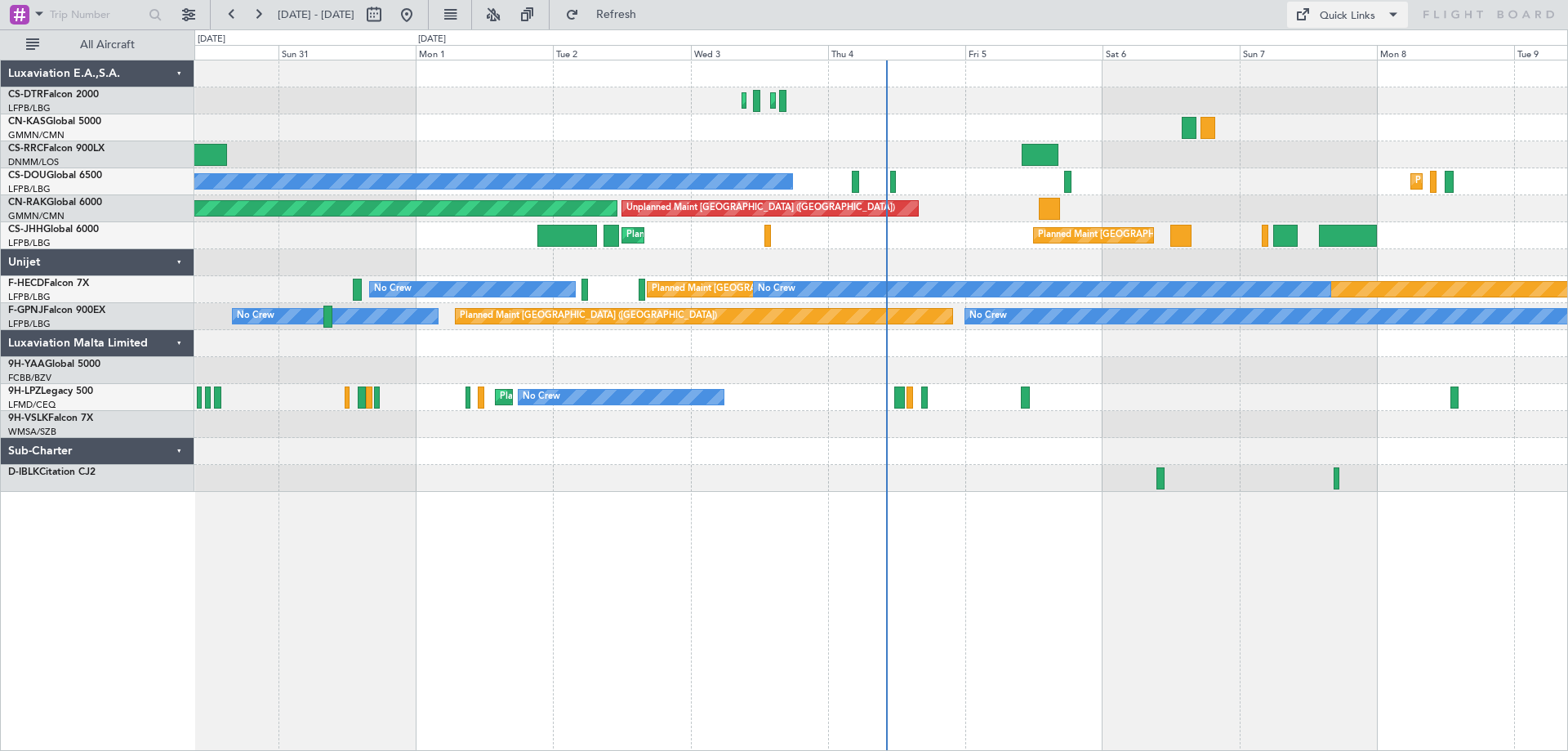
click at [1388, 13] on span at bounding box center [1393, 15] width 20 height 20
click at [1346, 51] on button "Trip Builder" at bounding box center [1348, 53] width 123 height 39
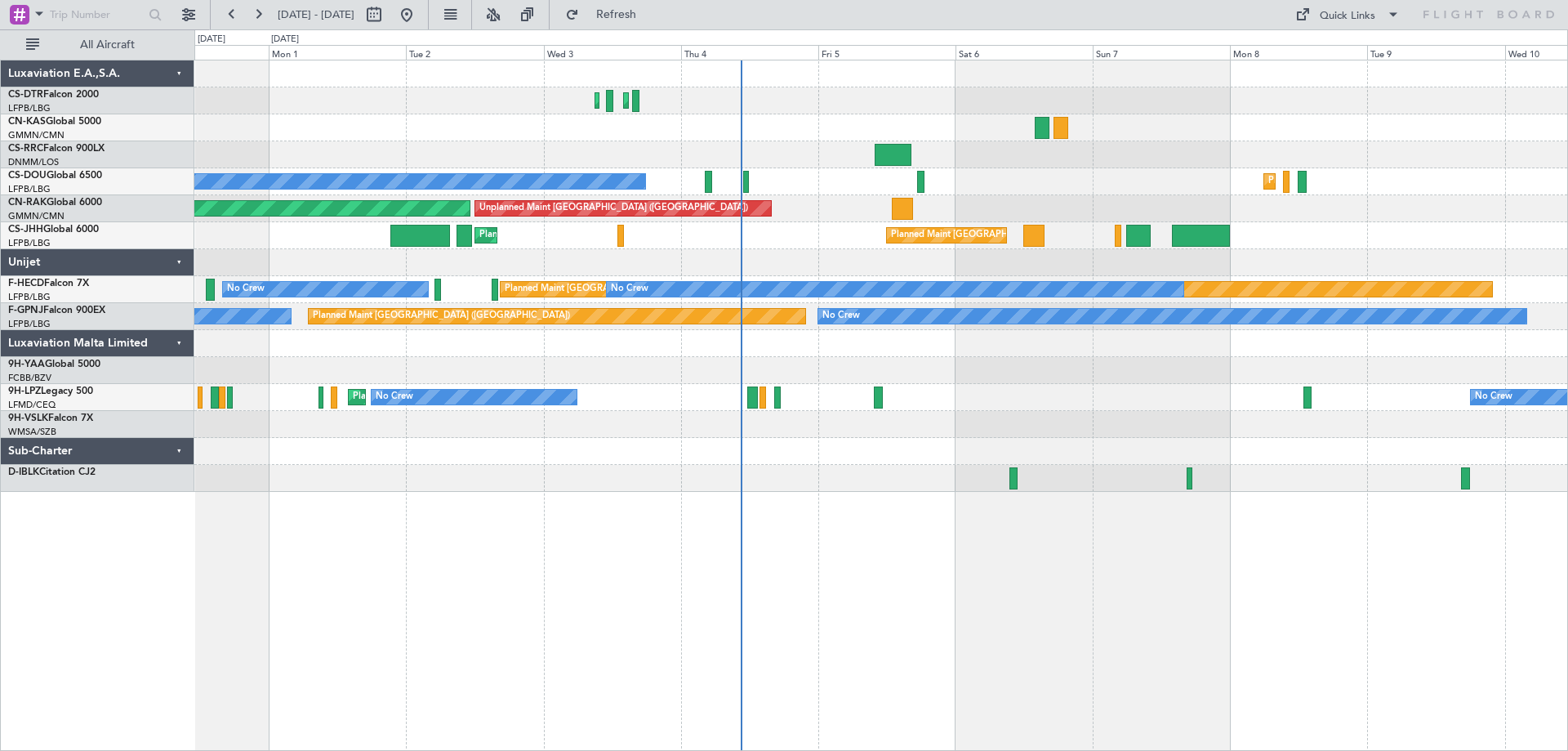
click at [867, 301] on div "Planned Maint Sofia Planned Maint Istanbul (Ataturk) No Crew Planned Maint Pari…" at bounding box center [881, 276] width 1373 height 431
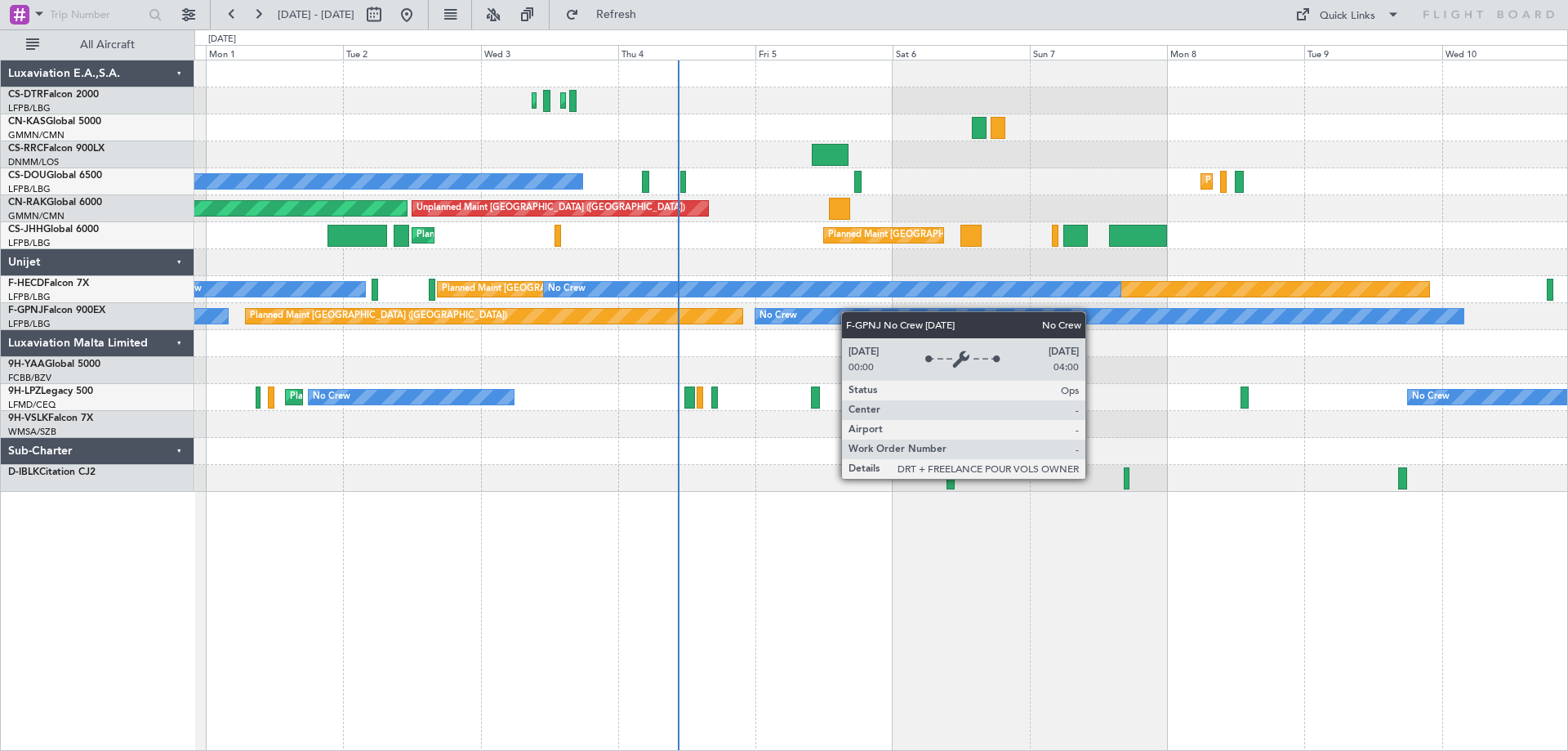
click at [834, 316] on div "Planned Maint Sofia Planned Maint Istanbul (Ataturk) No Crew Planned Maint Pari…" at bounding box center [881, 276] width 1373 height 431
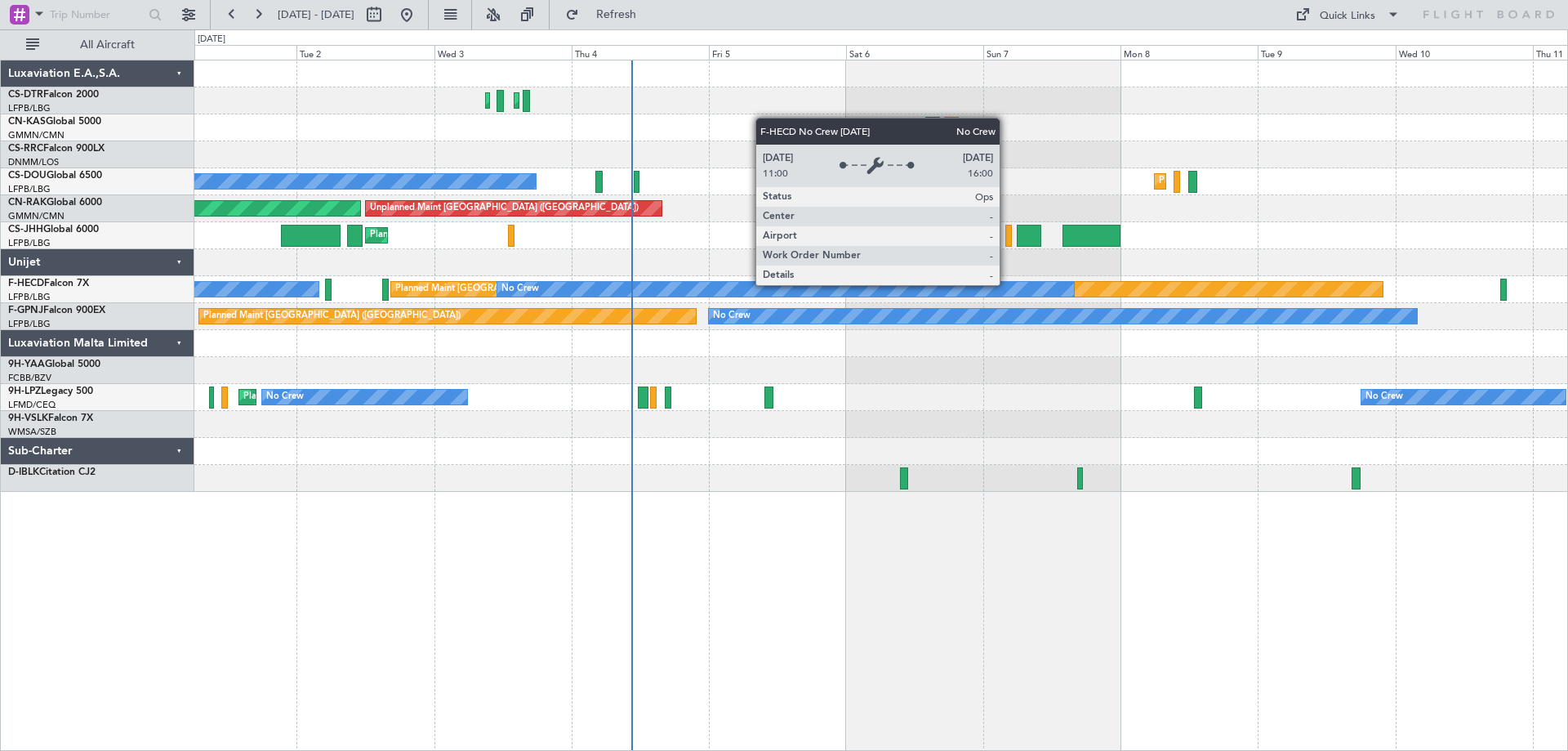
click at [847, 302] on div "Planned Maint Paris (Le Bourget) No Crew No Crew" at bounding box center [881, 289] width 1373 height 27
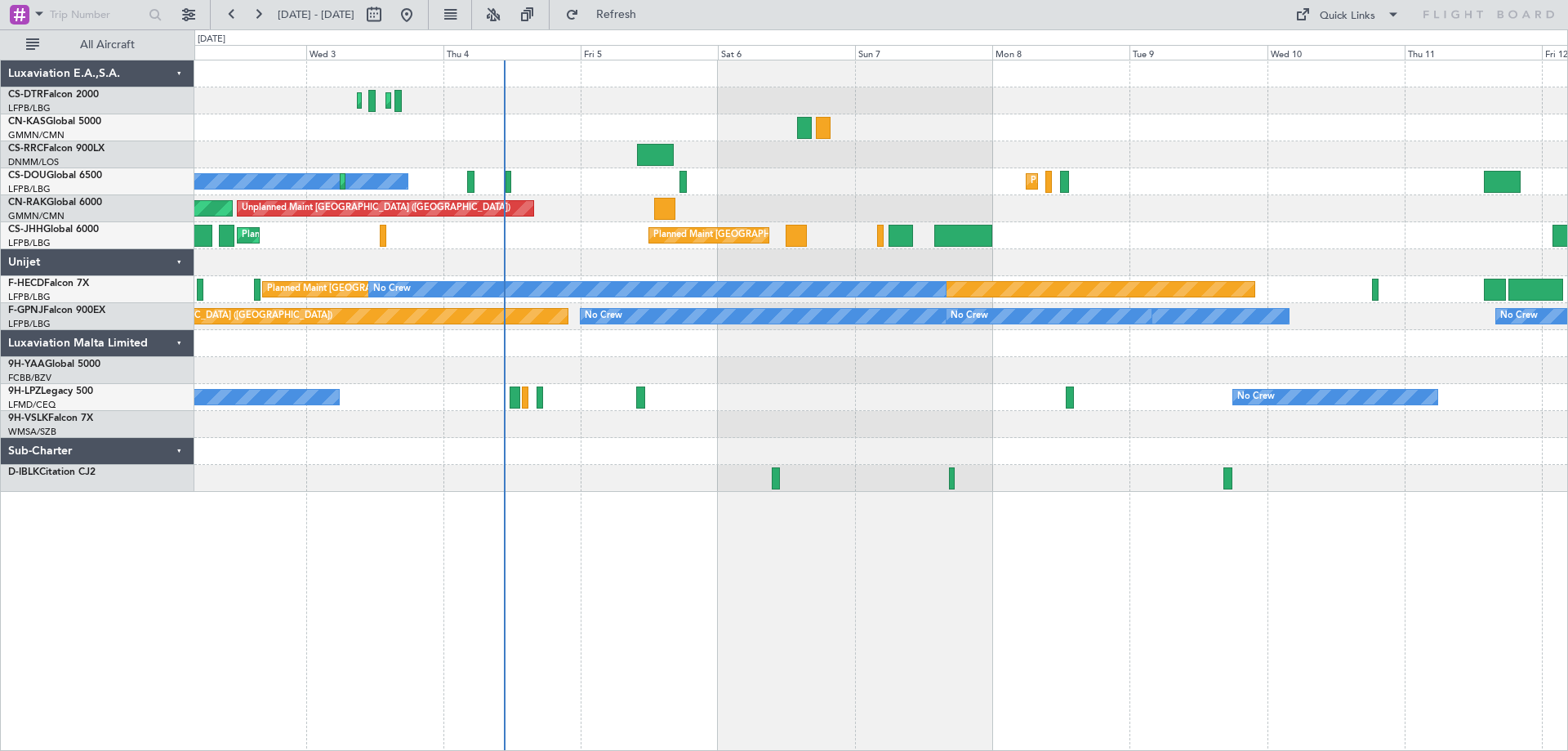
click at [781, 237] on div "Planned Maint Paris (Le Bourget) Planned Maint London (Luton)" at bounding box center [881, 236] width 1373 height 27
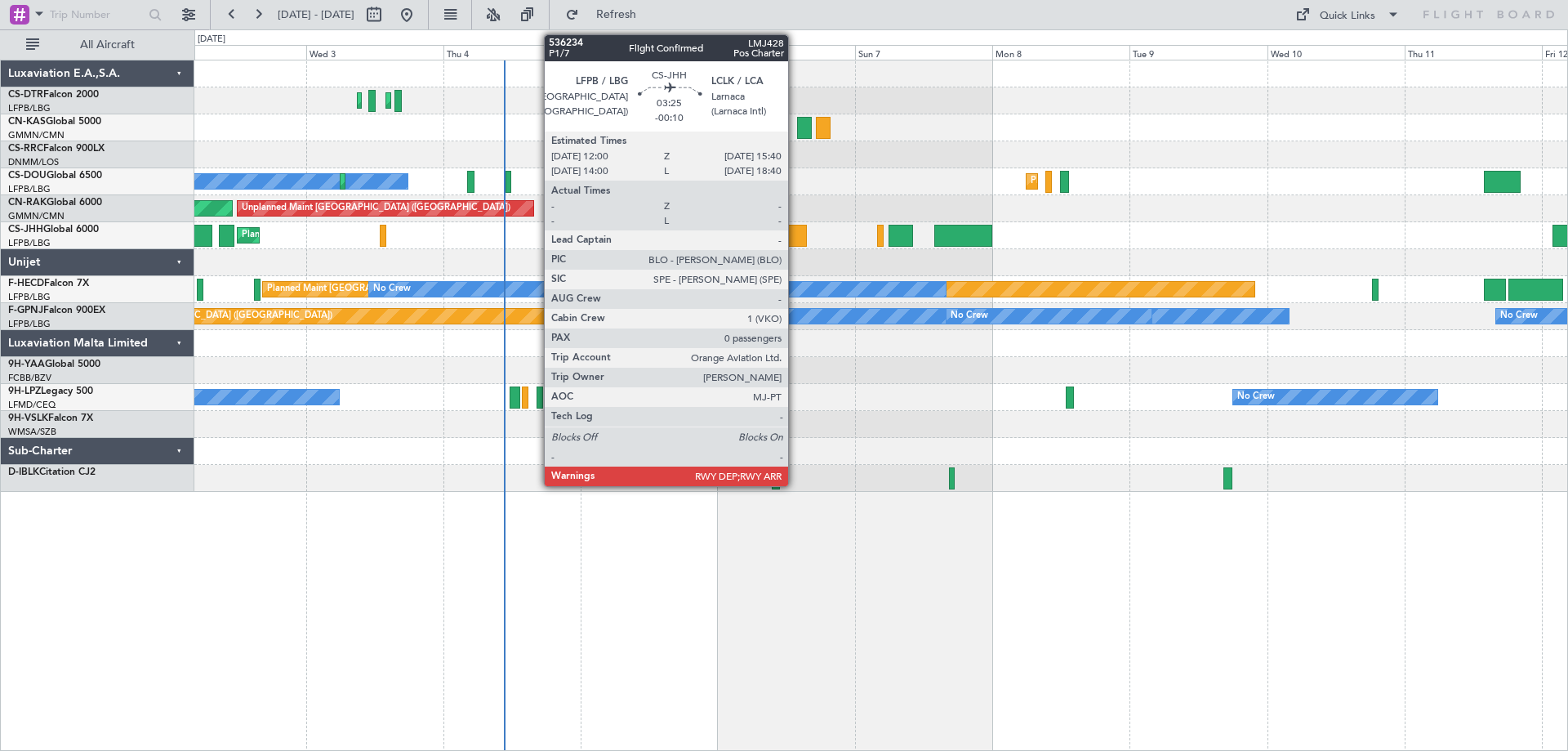
click at [797, 240] on div at bounding box center [796, 235] width 21 height 22
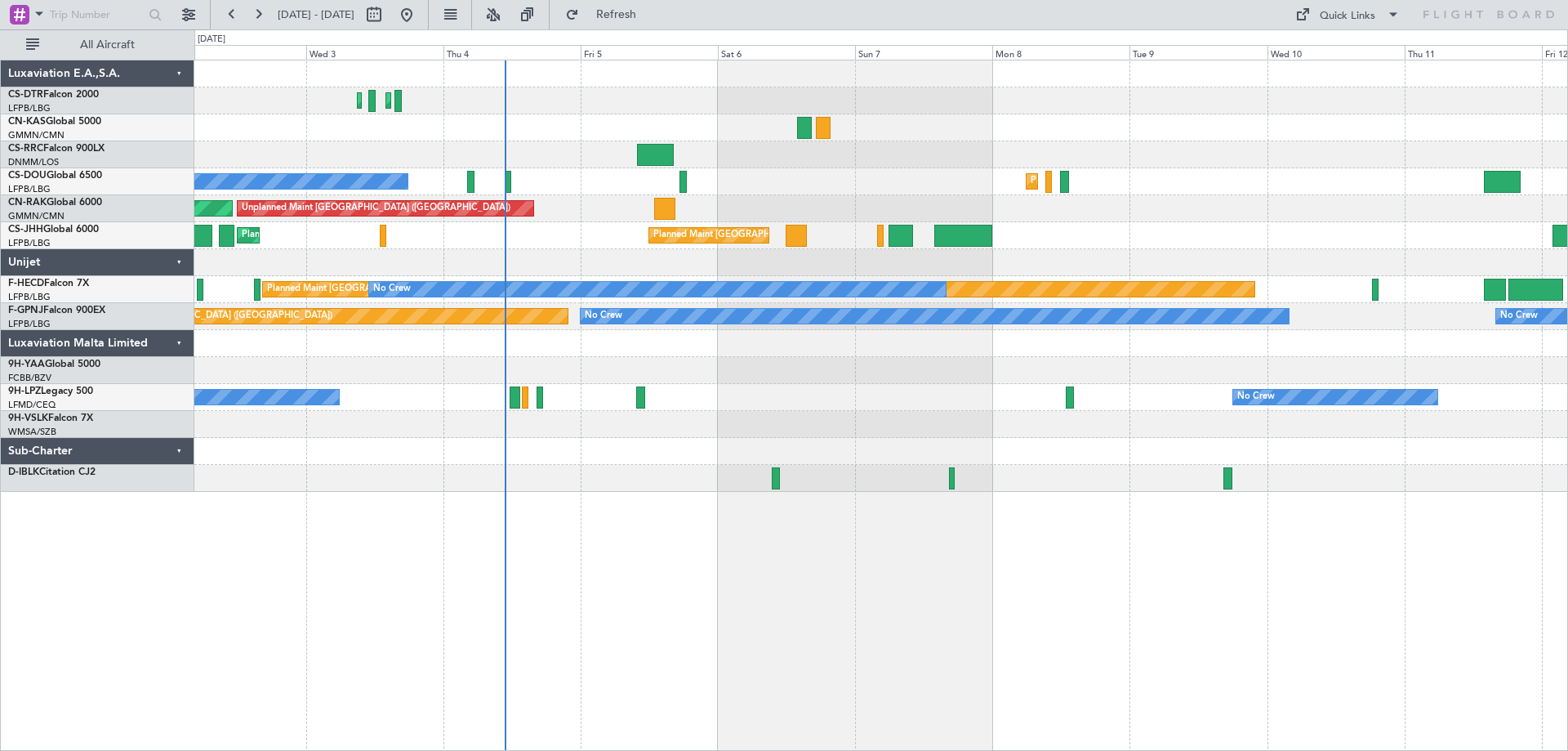
click at [1192, 98] on div "Planned Maint Sofia Planned Maint Istanbul (Ataturk)" at bounding box center [881, 101] width 1373 height 27
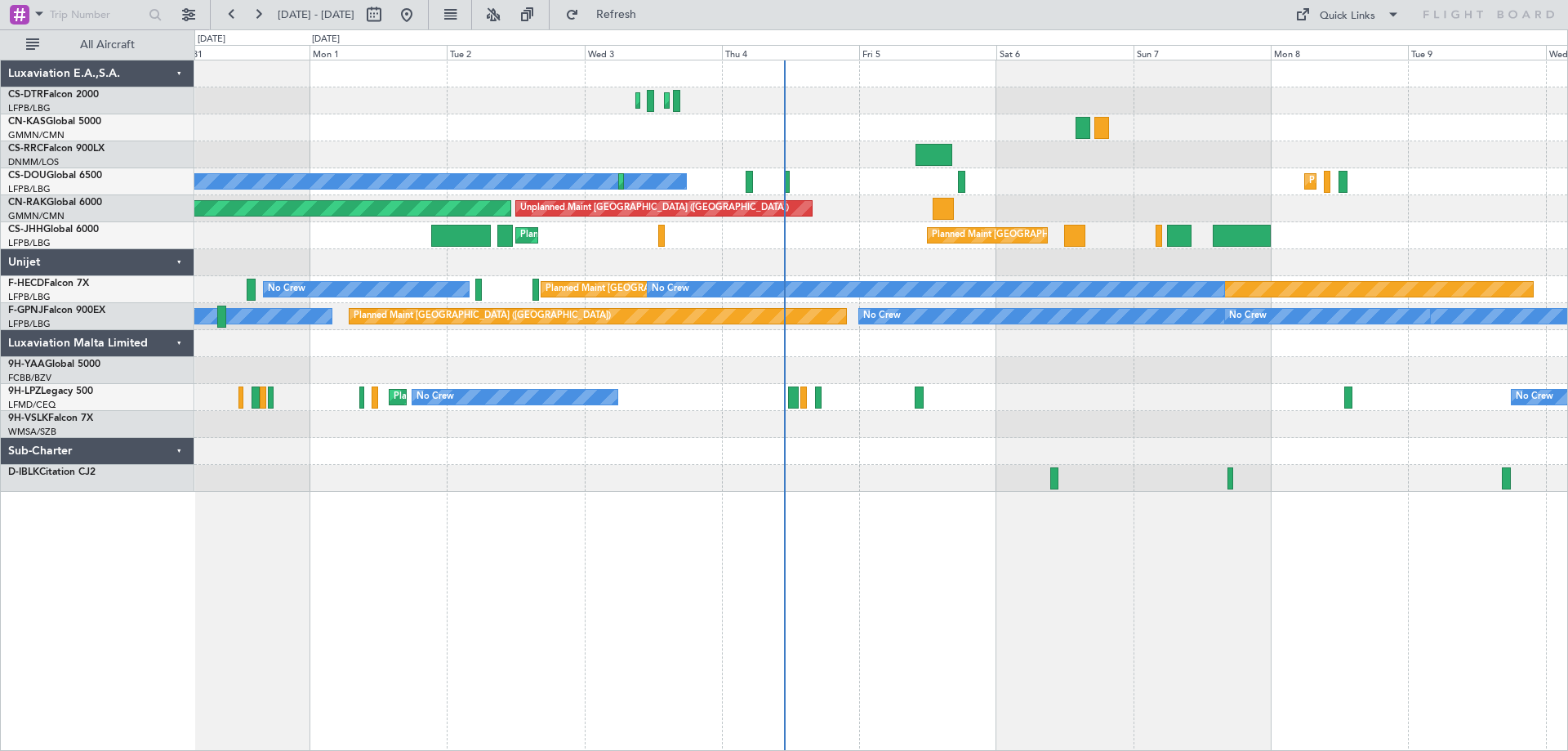
click at [1044, 341] on div at bounding box center [881, 343] width 1373 height 27
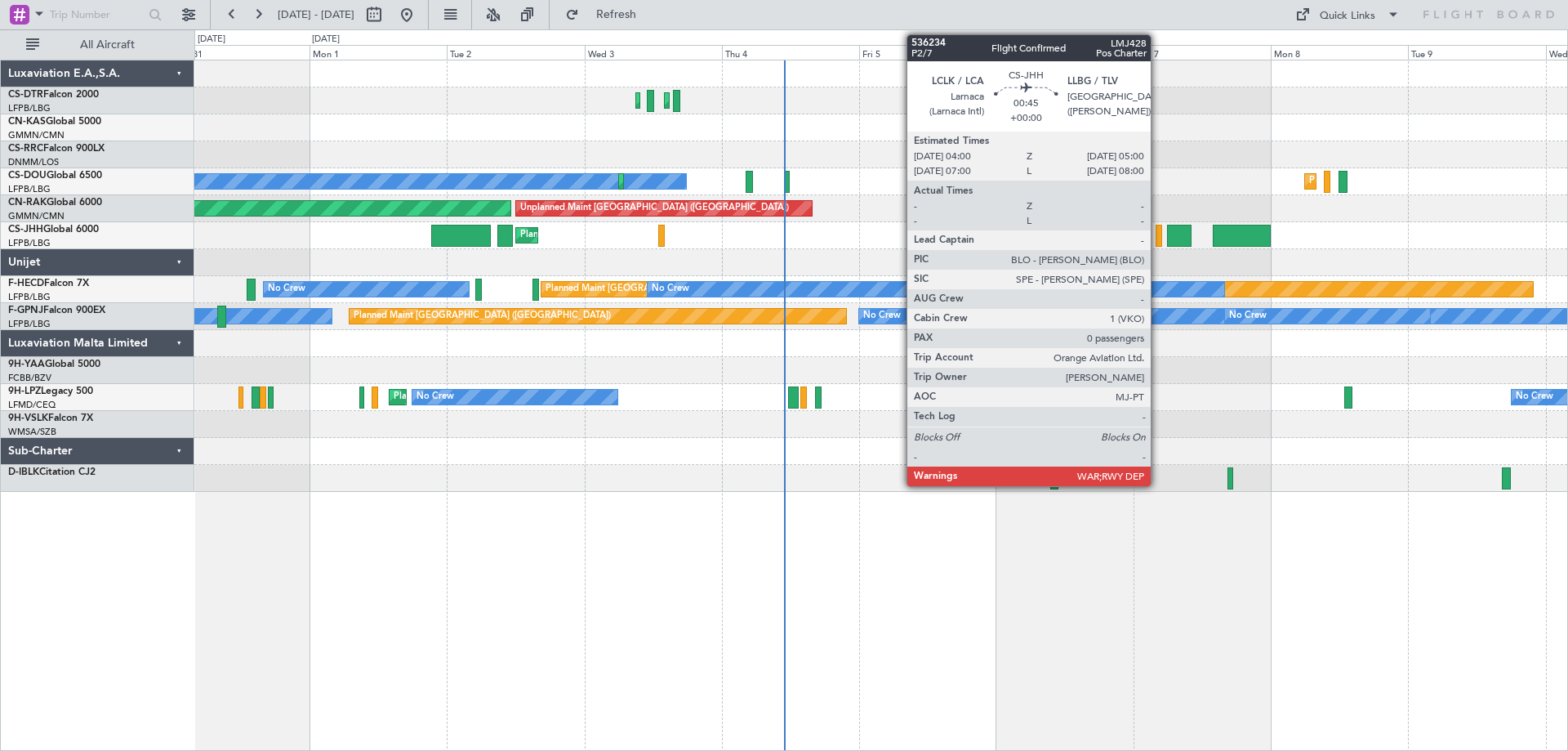
click at [1158, 242] on div at bounding box center [1159, 235] width 7 height 22
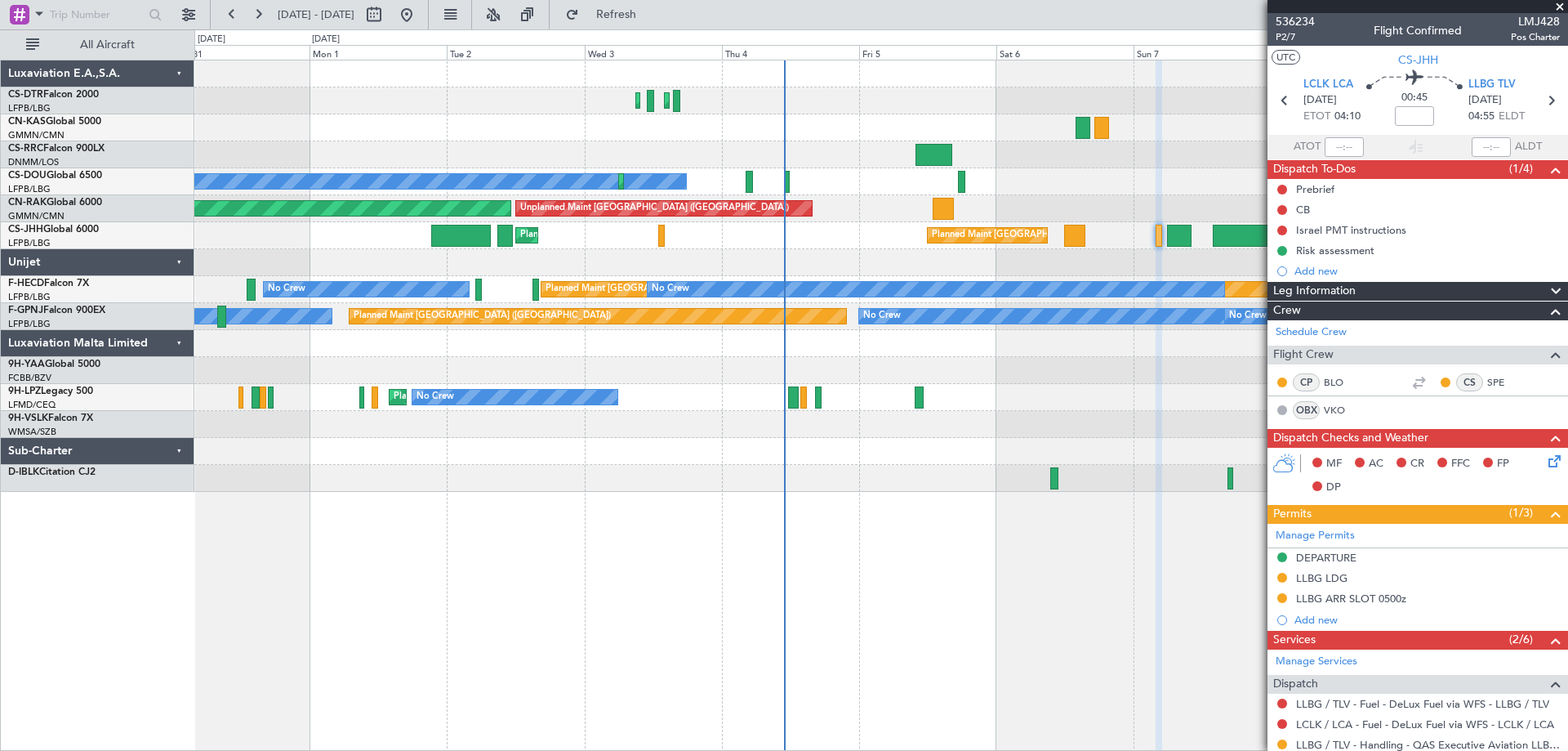
click at [1562, 9] on span at bounding box center [1559, 7] width 17 height 15
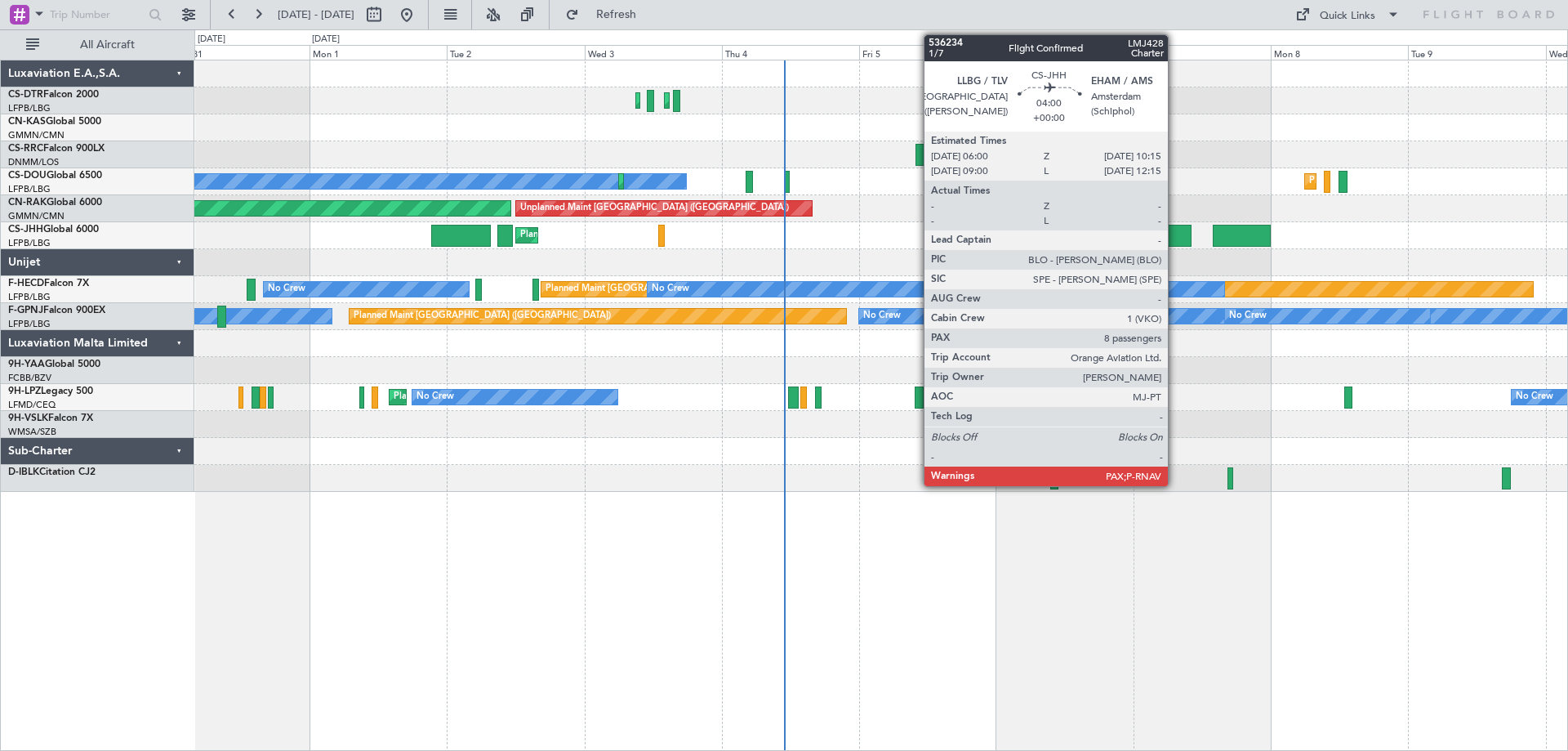
click at [1175, 241] on div at bounding box center [1179, 235] width 24 height 22
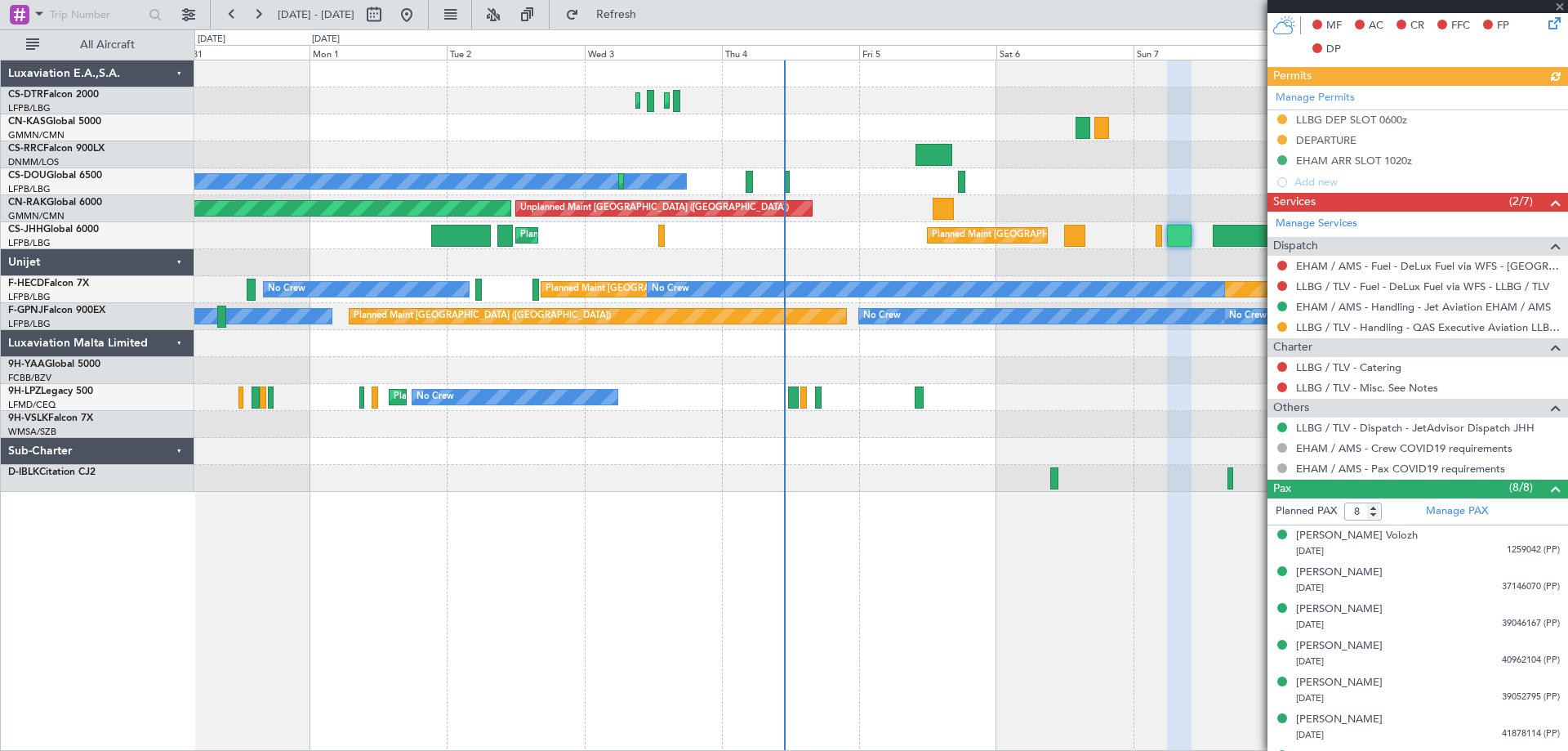
scroll to position [526, 0]
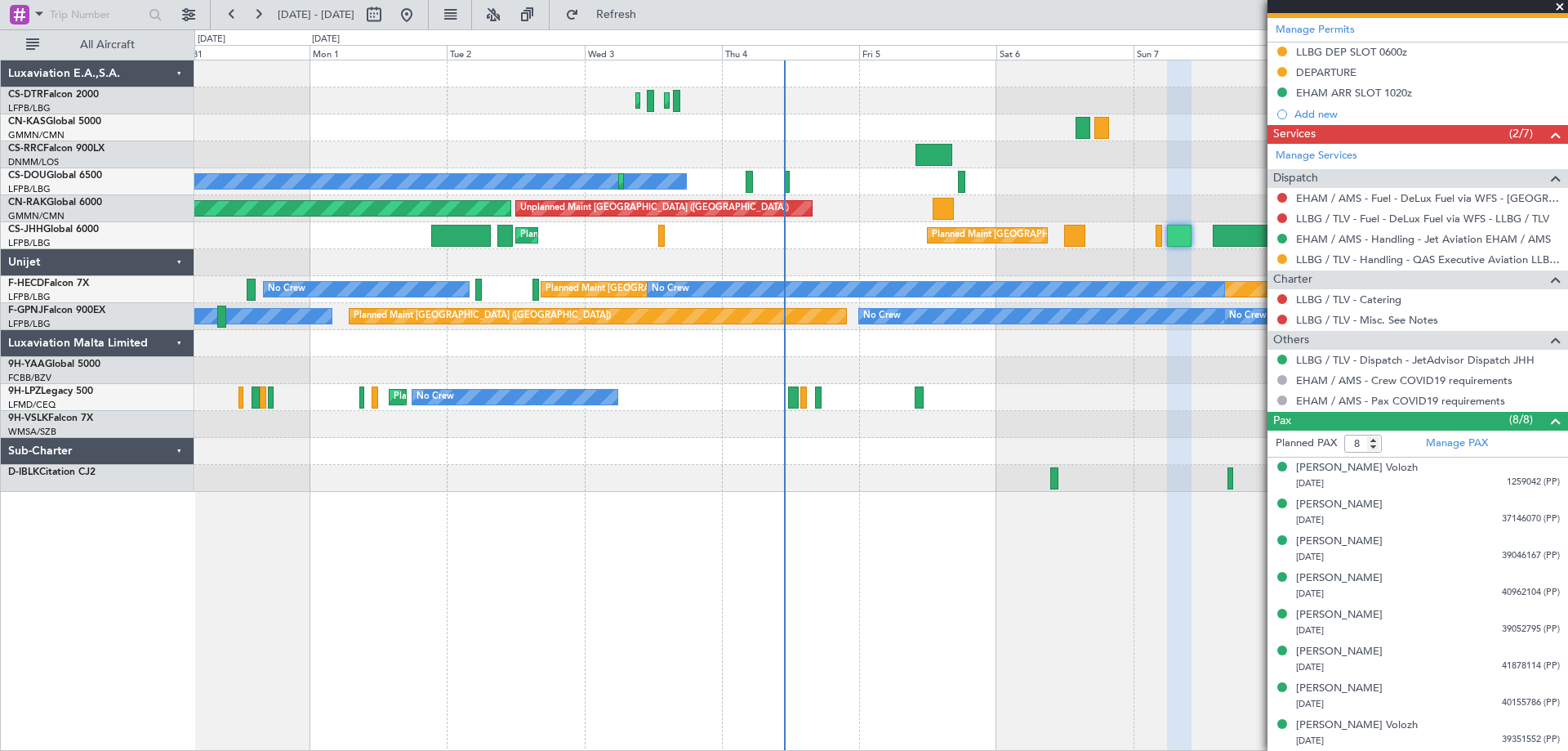
click at [1562, 4] on span at bounding box center [1559, 7] width 17 height 15
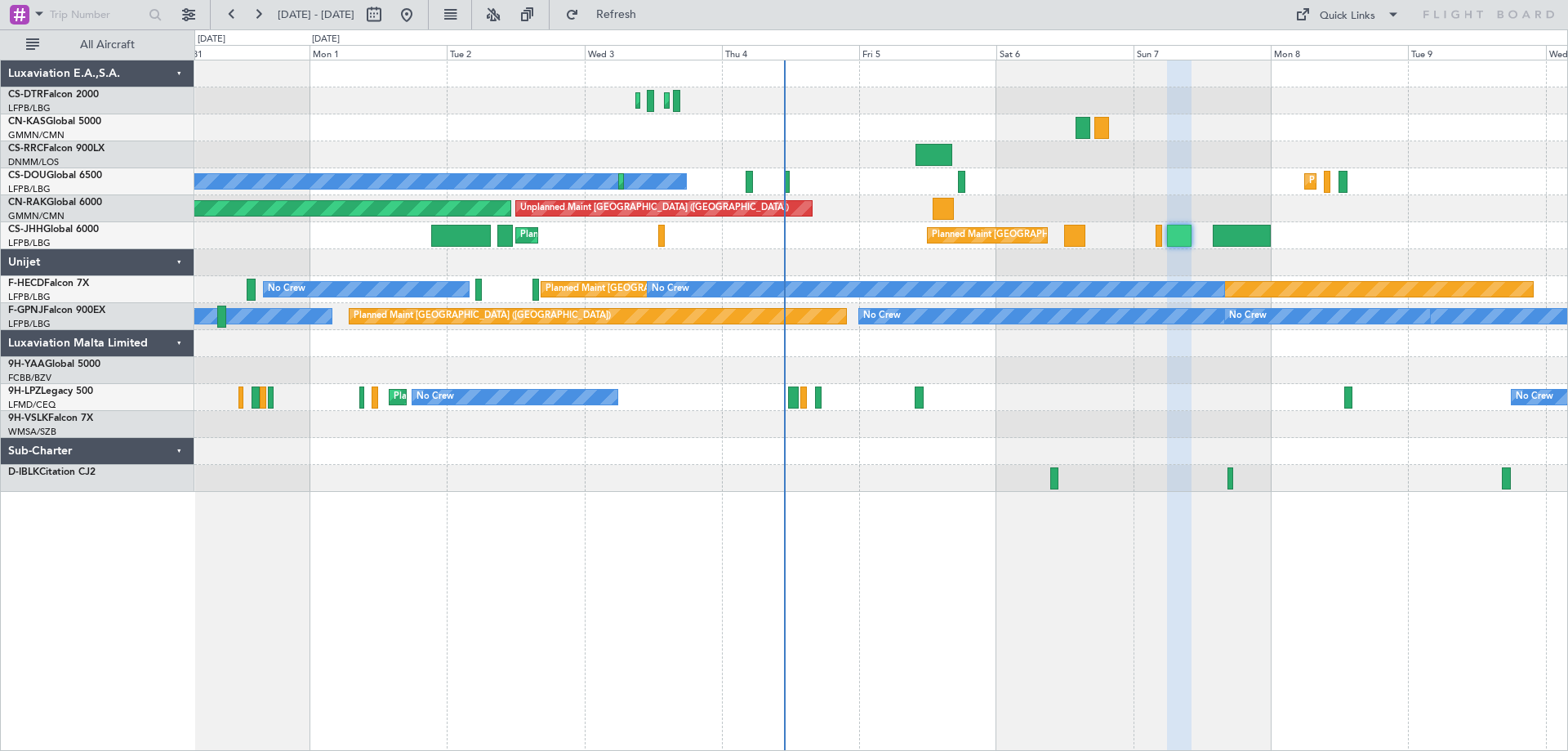
type input "0"
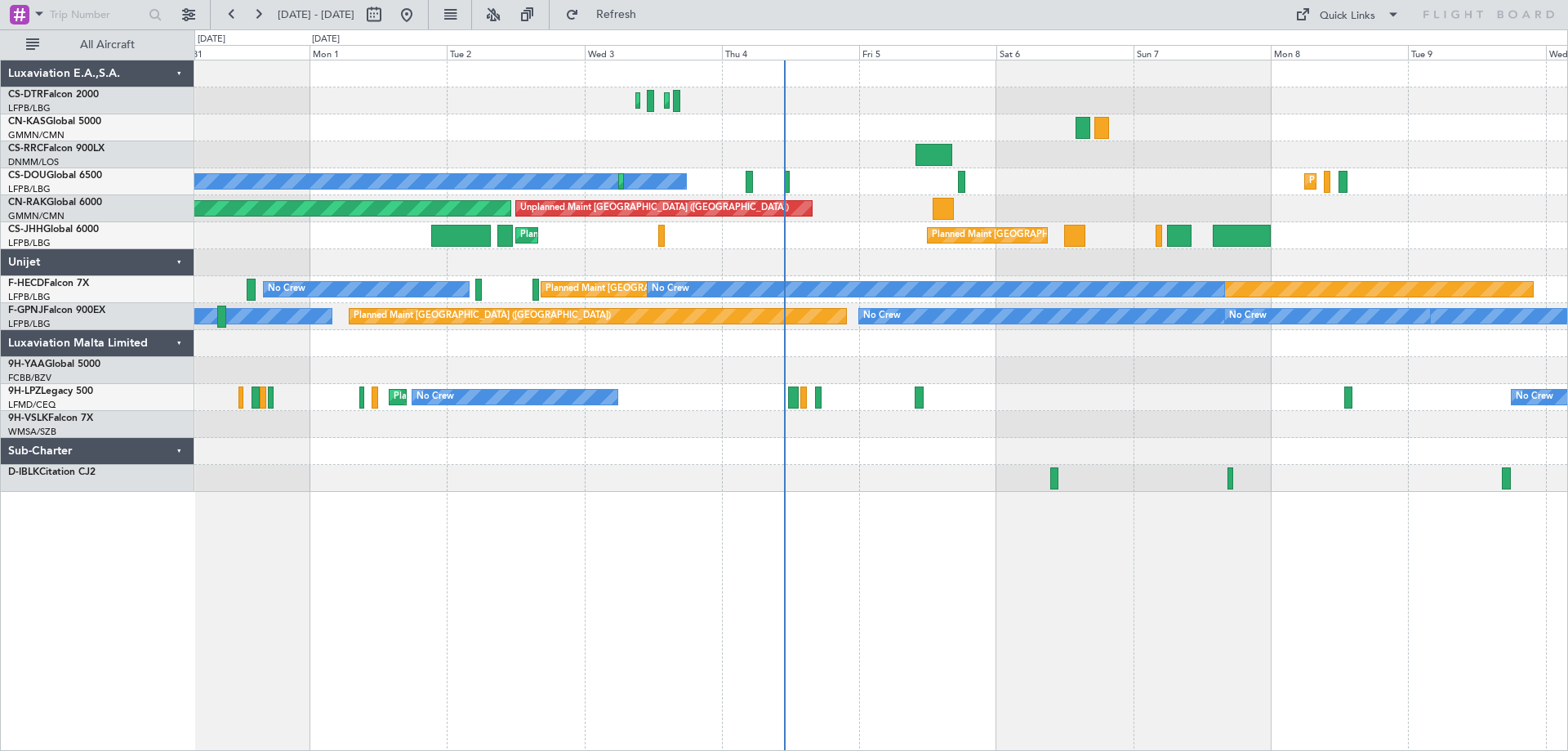
scroll to position [0, 0]
click at [1395, 13] on span at bounding box center [1393, 15] width 20 height 20
click at [1346, 50] on button "Trip Builder" at bounding box center [1348, 53] width 123 height 39
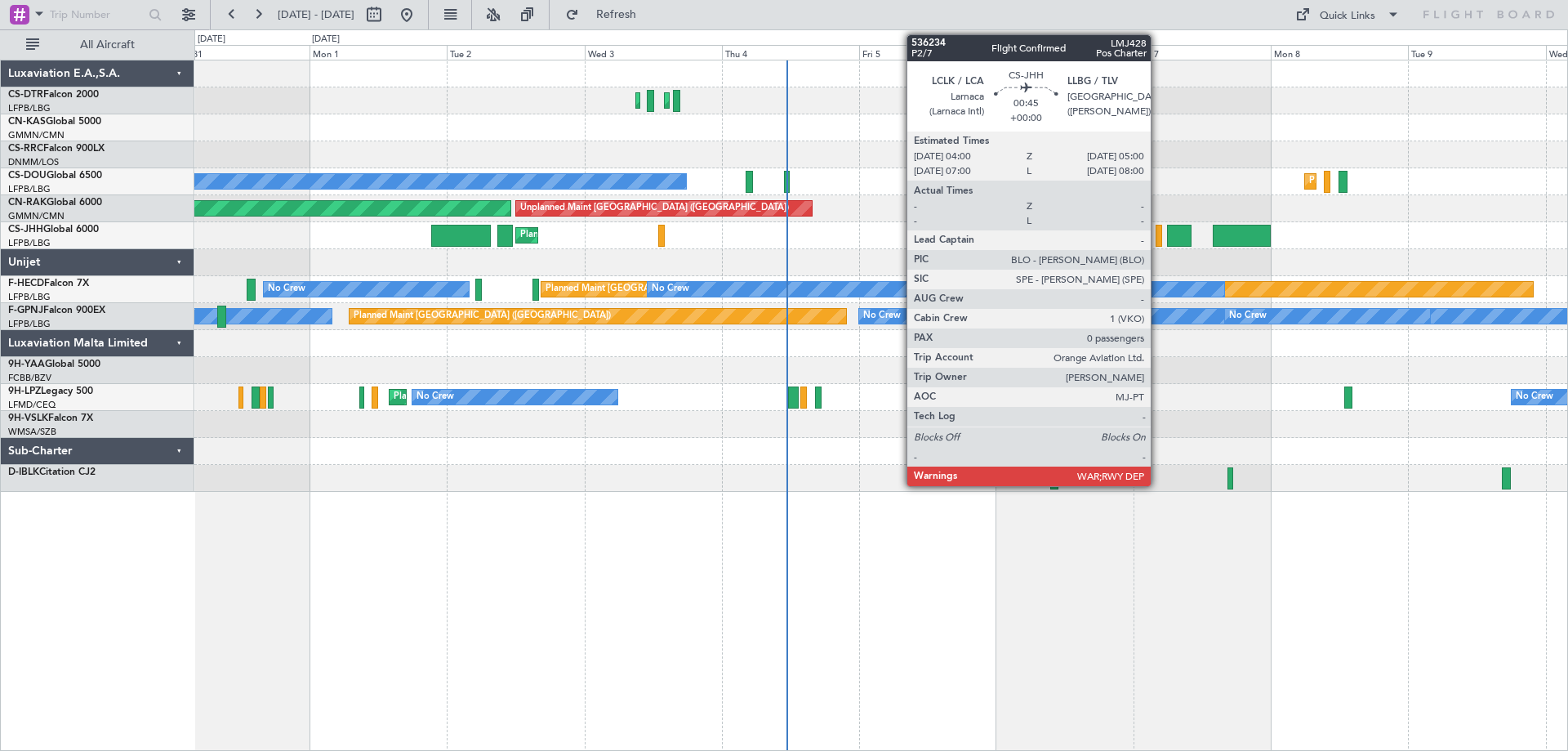
click at [1158, 238] on div at bounding box center [1159, 235] width 7 height 22
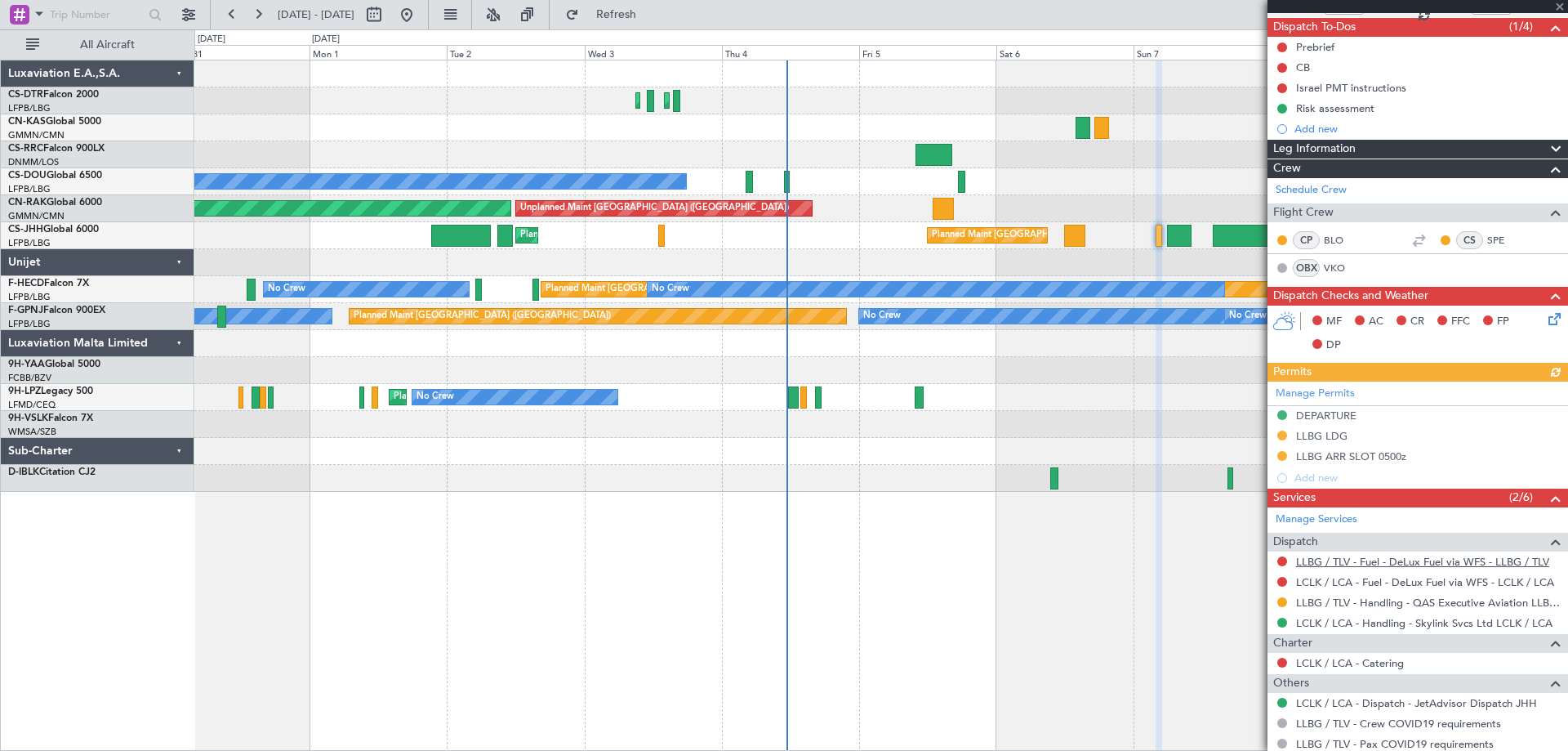
scroll to position [191, 0]
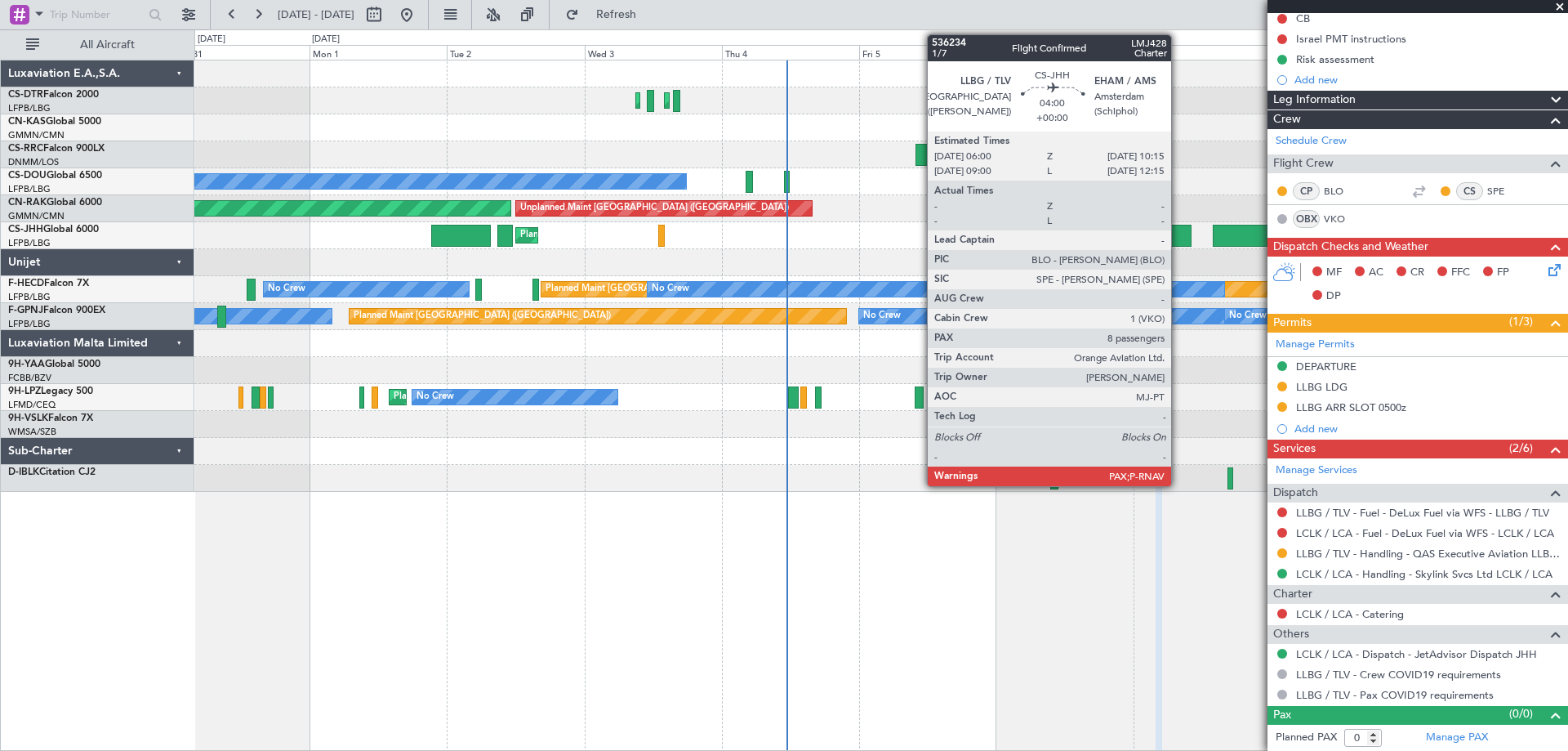
click at [1179, 240] on div at bounding box center [1179, 235] width 24 height 22
click at [1180, 242] on div at bounding box center [1179, 235] width 24 height 22
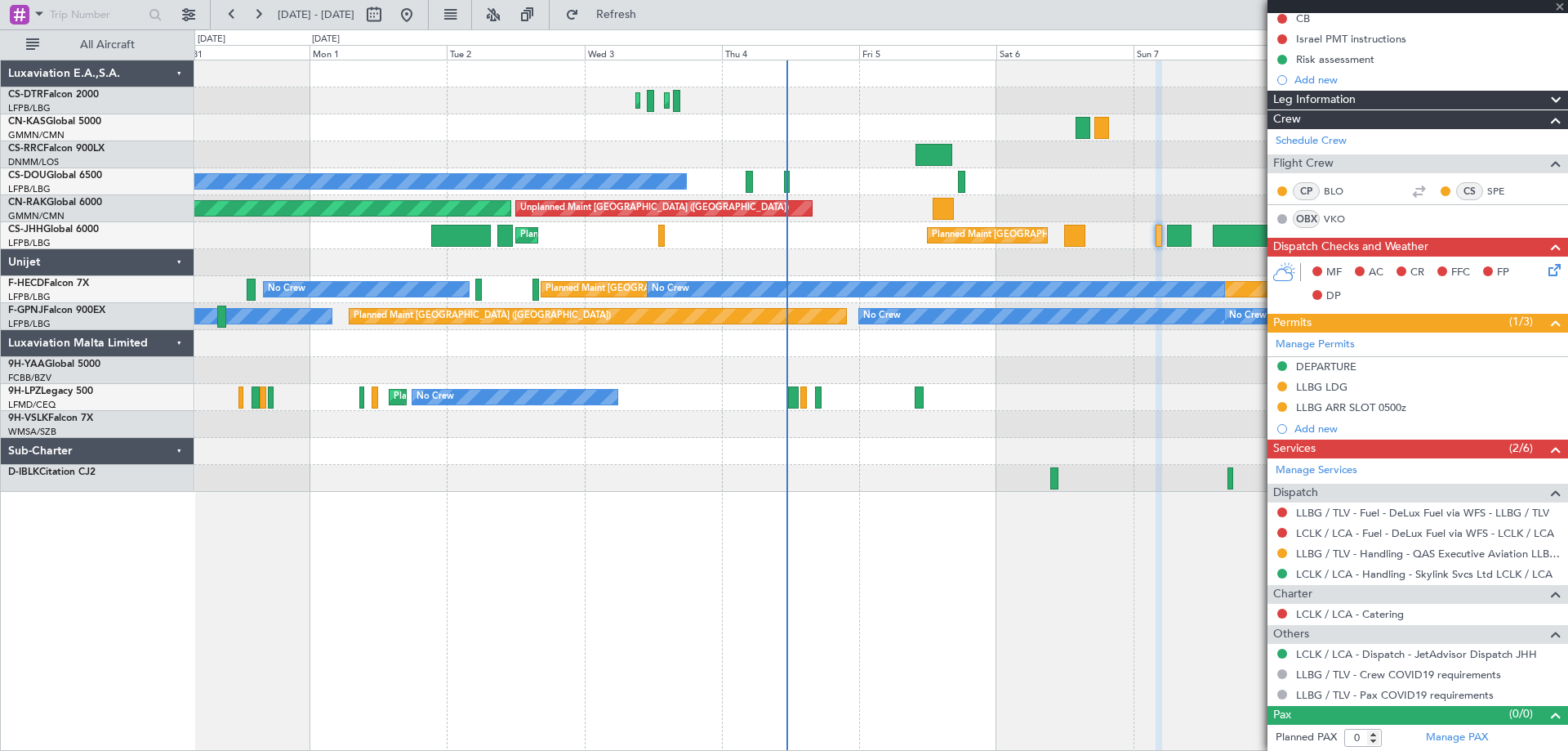
click at [1180, 237] on div at bounding box center [1179, 235] width 24 height 22
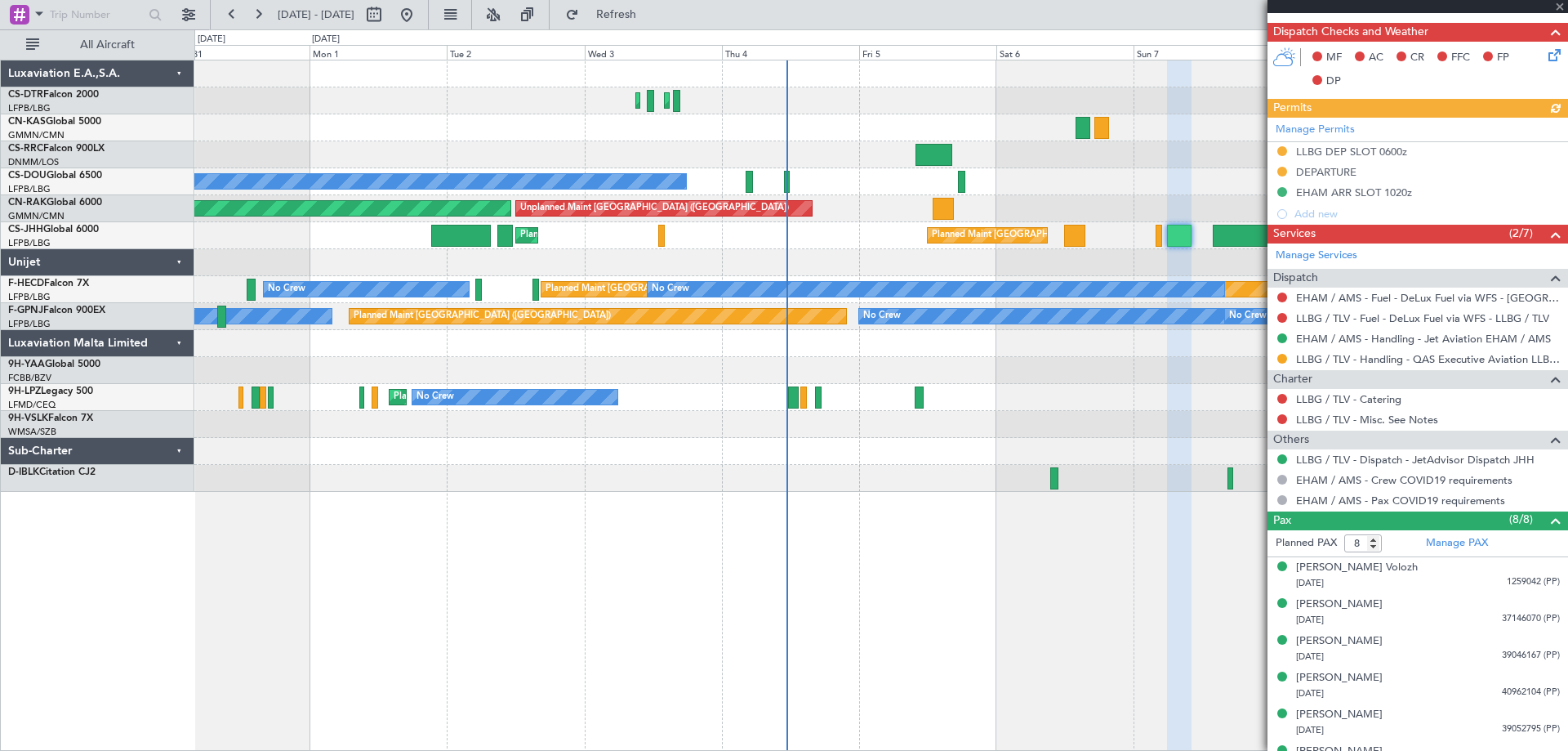
scroll to position [526, 0]
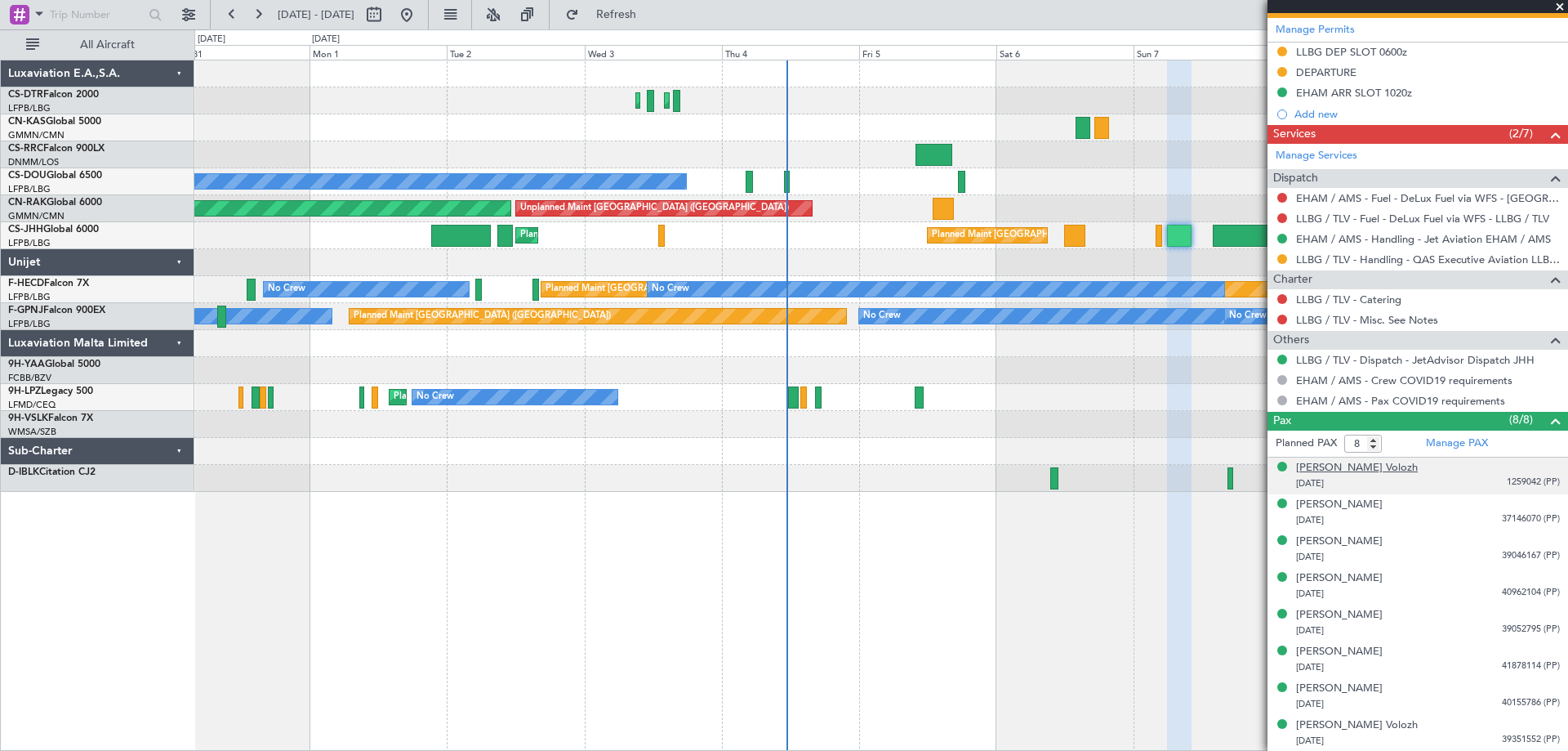
click at [1342, 469] on div "Arkadiy Volozh" at bounding box center [1357, 468] width 122 height 17
click at [1562, 4] on span at bounding box center [1559, 7] width 17 height 15
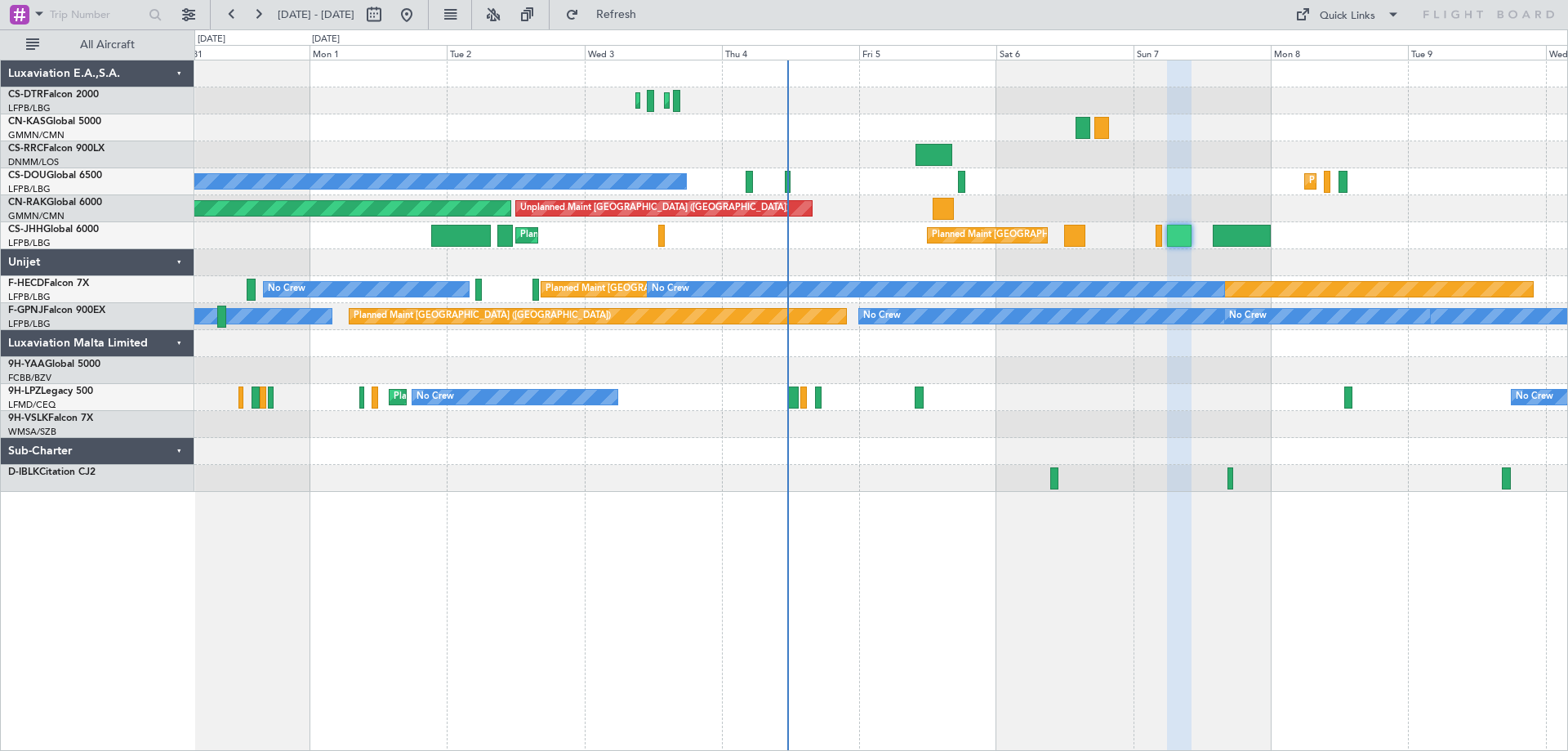
type input "0"
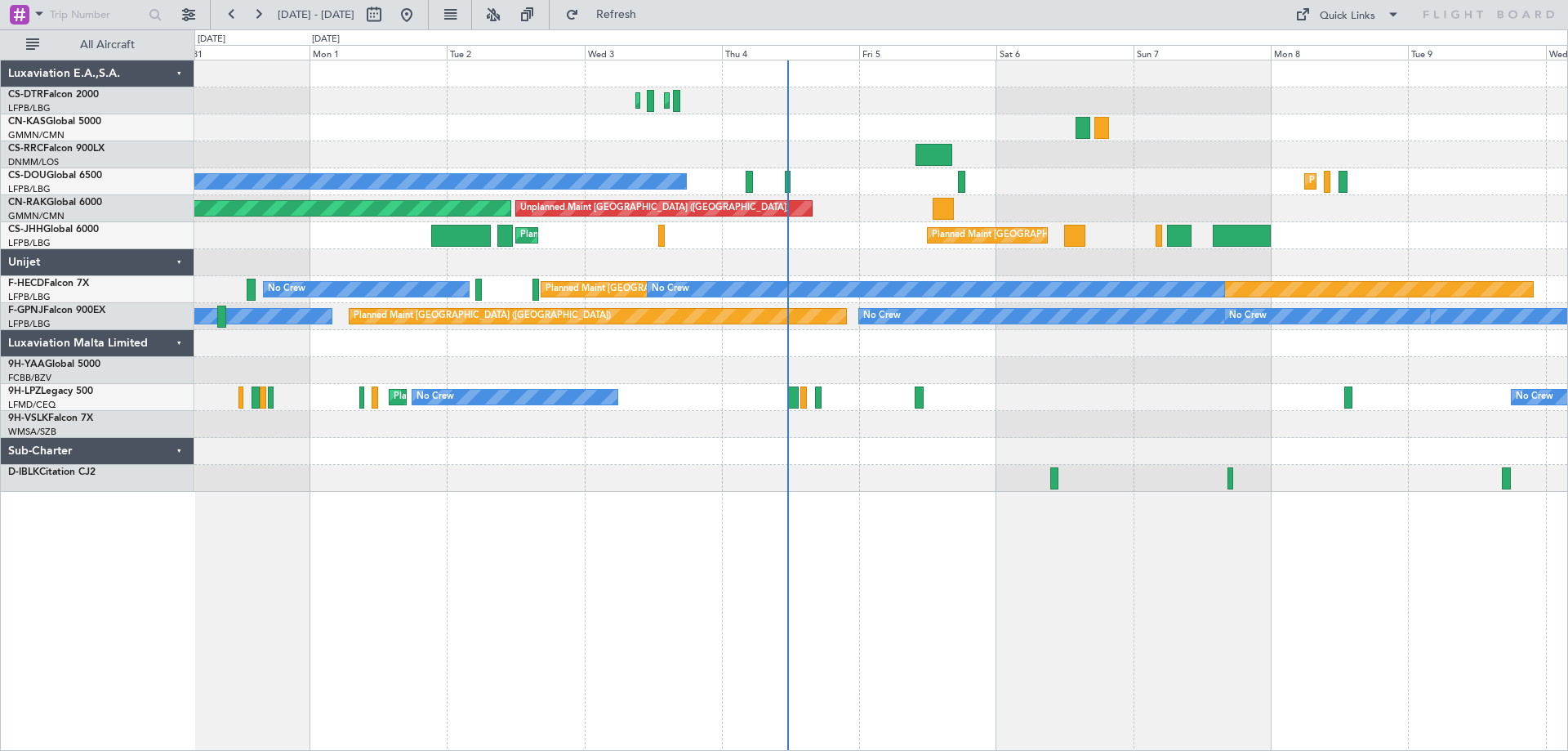
scroll to position [0, 0]
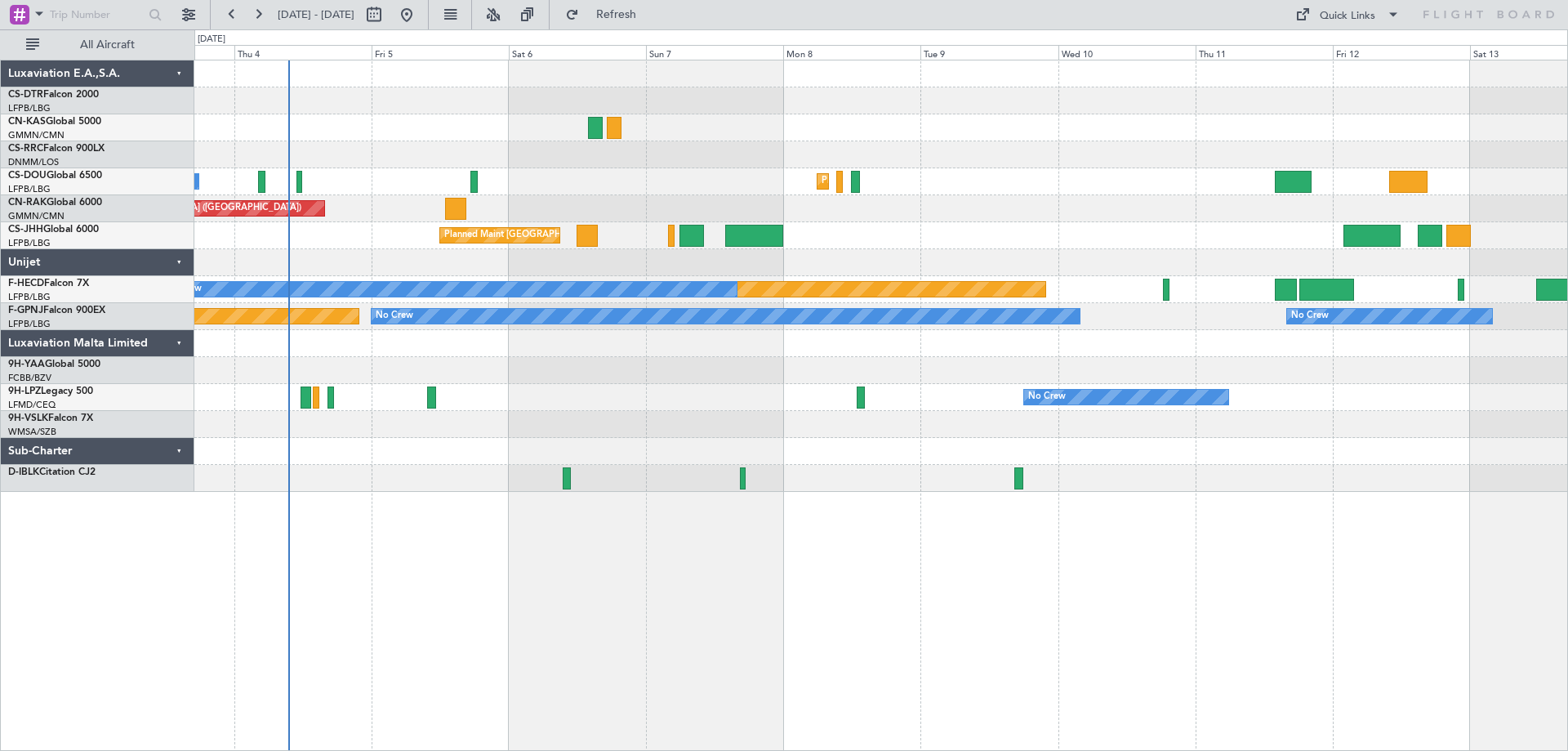
click at [588, 337] on div at bounding box center [881, 343] width 1373 height 27
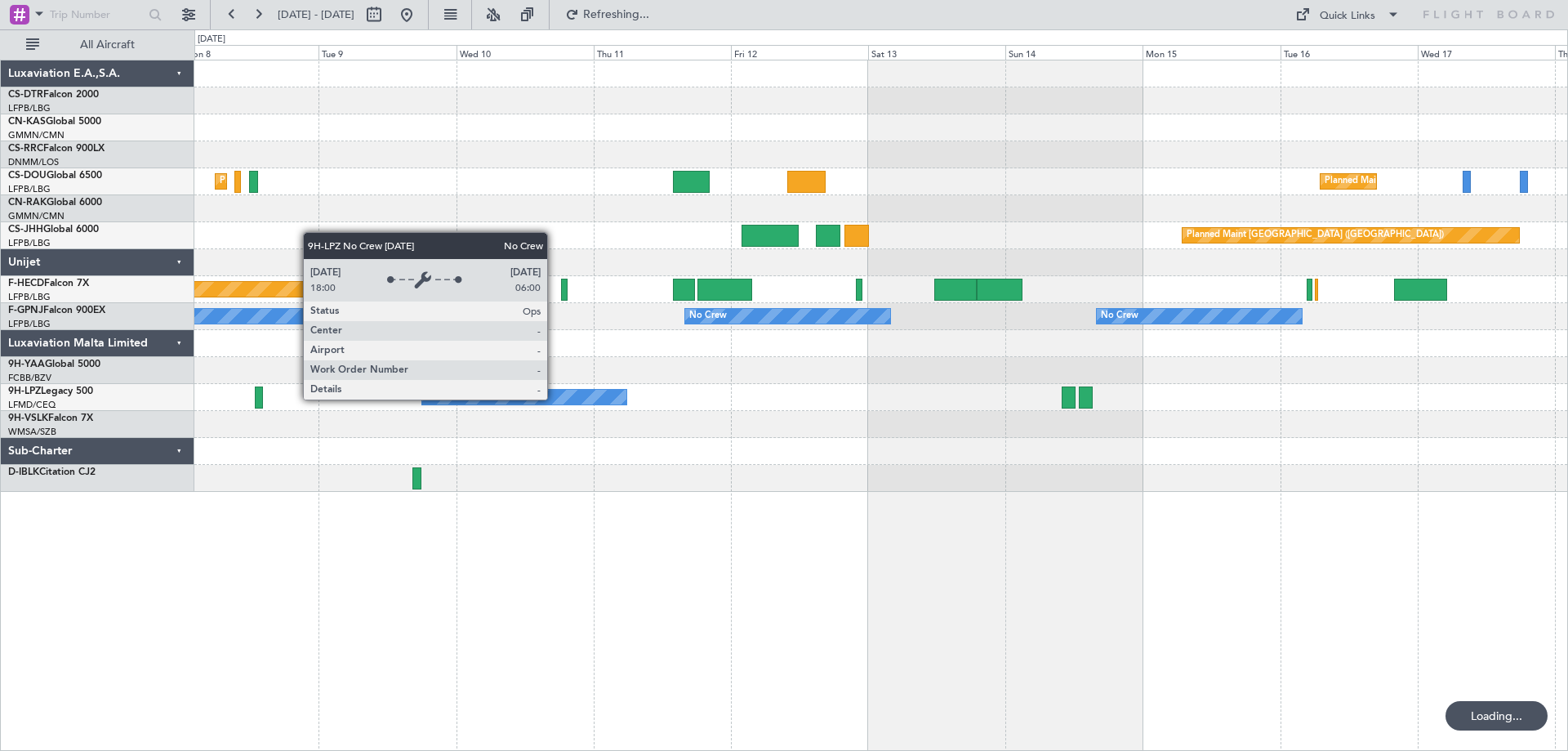
click at [555, 399] on div "No Crew" at bounding box center [525, 396] width 205 height 15
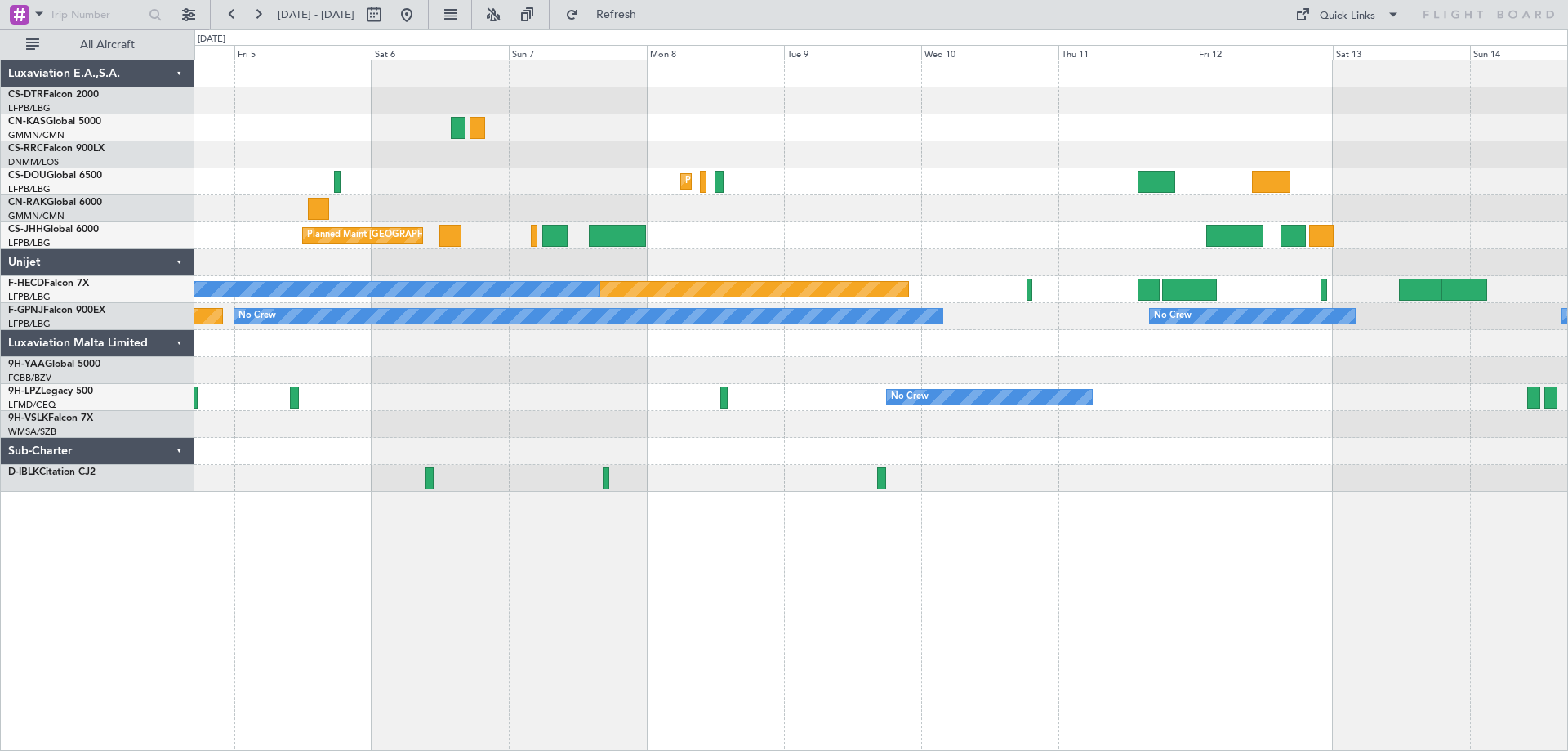
click at [747, 430] on div "Planned Maint Sofia Planned Maint [GEOGRAPHIC_DATA] ([GEOGRAPHIC_DATA]) Planned…" at bounding box center [881, 276] width 1373 height 431
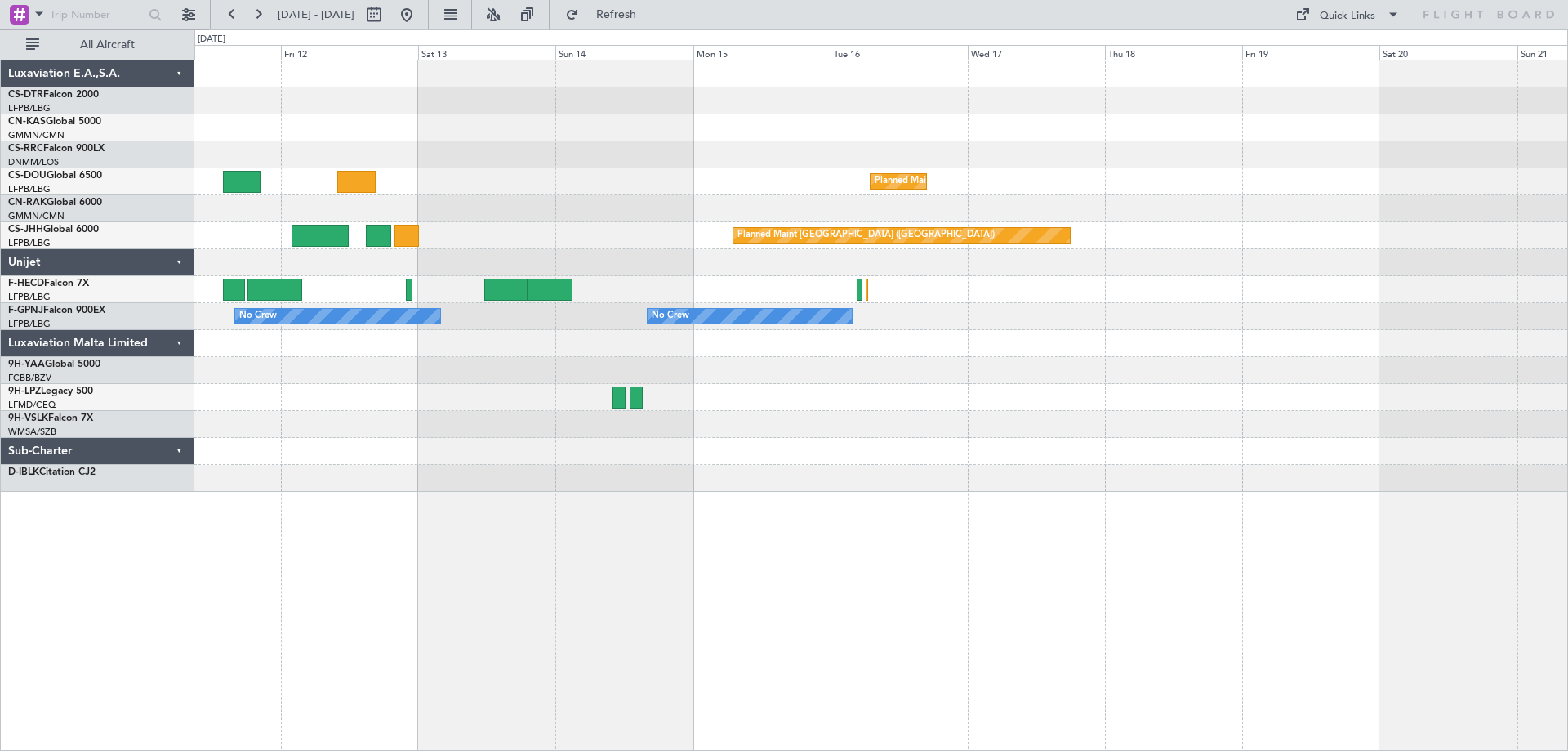
click at [684, 468] on div "Planned Maint [GEOGRAPHIC_DATA] ([GEOGRAPHIC_DATA]) Planned Maint [GEOGRAPHIC_D…" at bounding box center [881, 276] width 1373 height 431
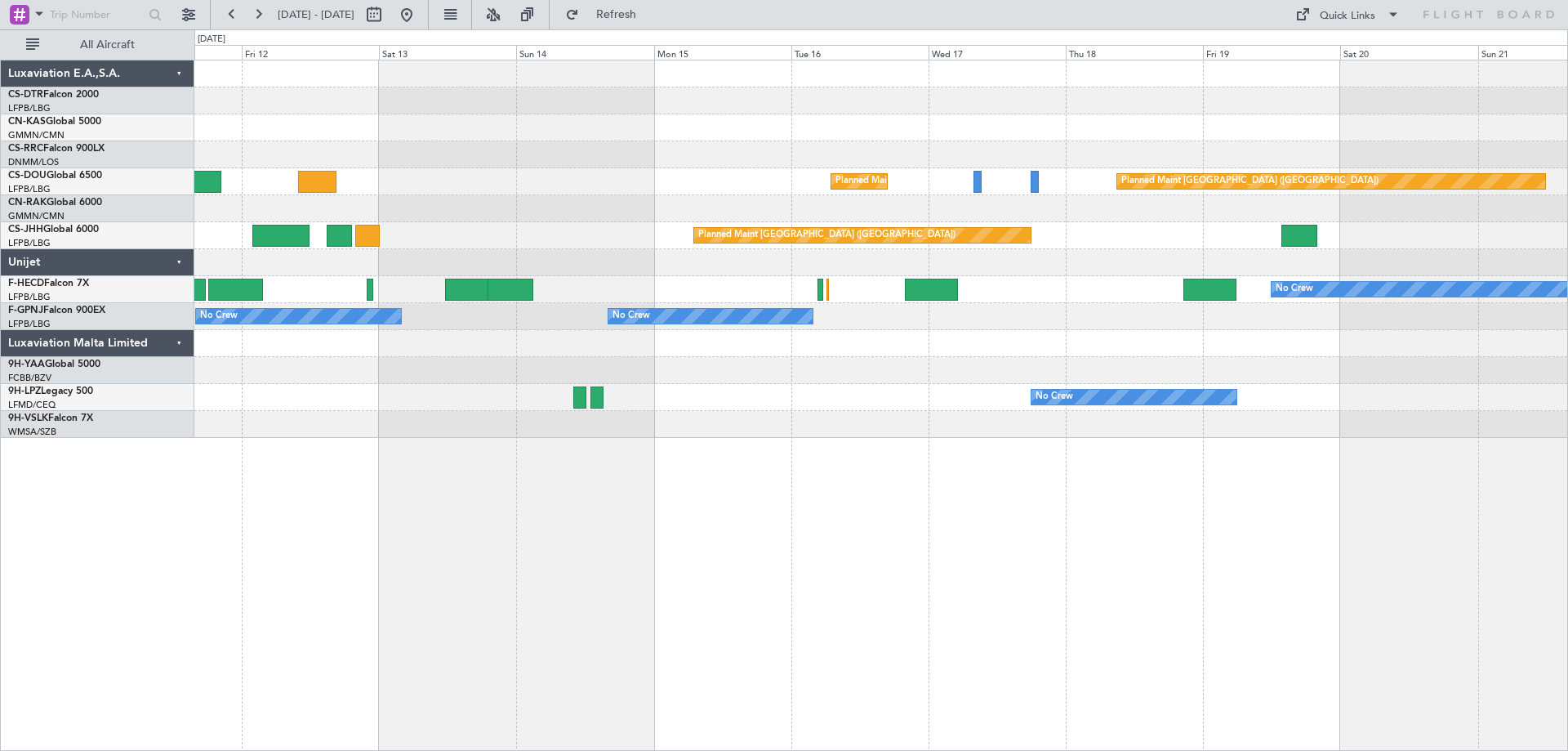
click at [1157, 469] on div "Planned Maint [GEOGRAPHIC_DATA] ([GEOGRAPHIC_DATA]) Planned Maint [GEOGRAPHIC_D…" at bounding box center [881, 405] width 1374 height 691
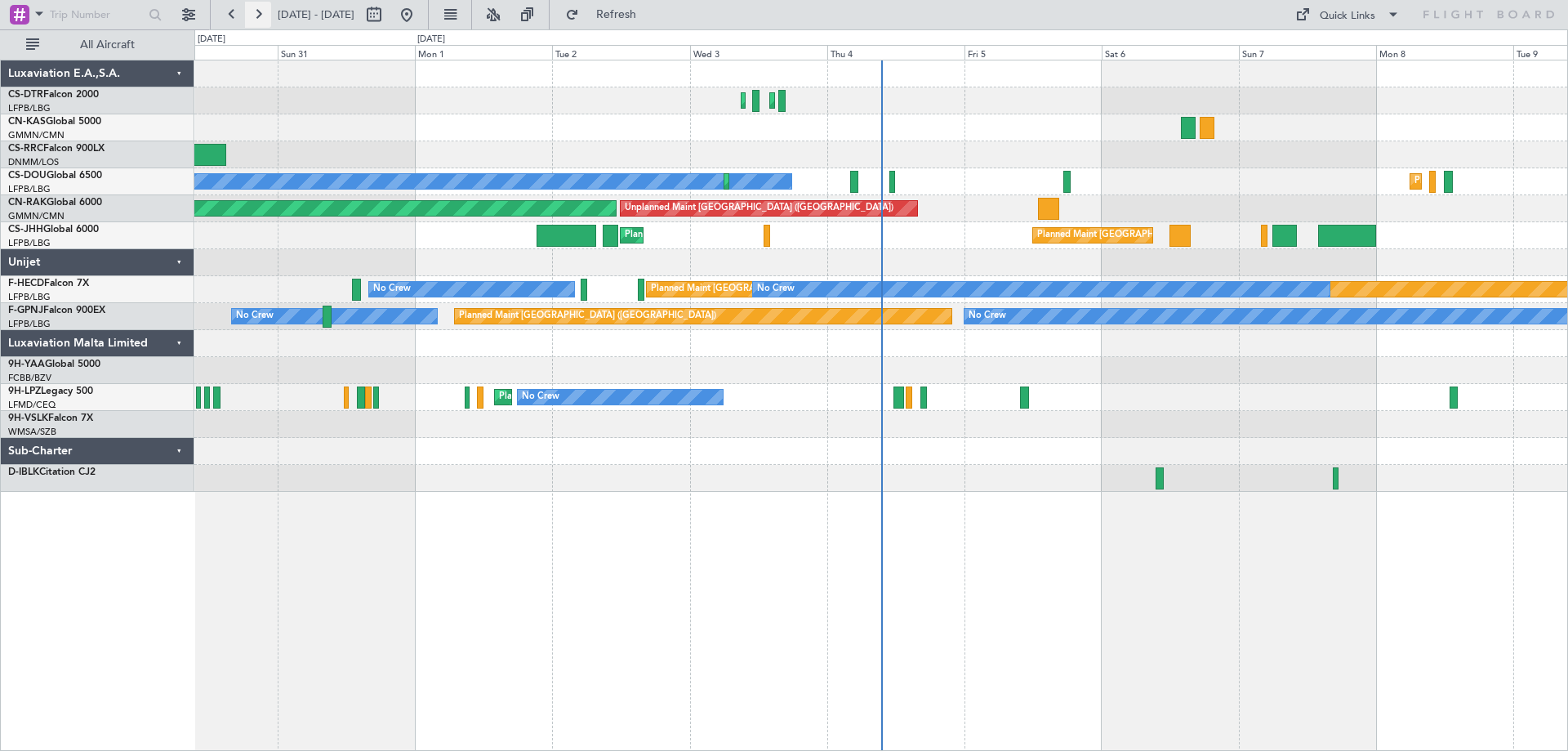
click at [258, 17] on button at bounding box center [258, 15] width 26 height 26
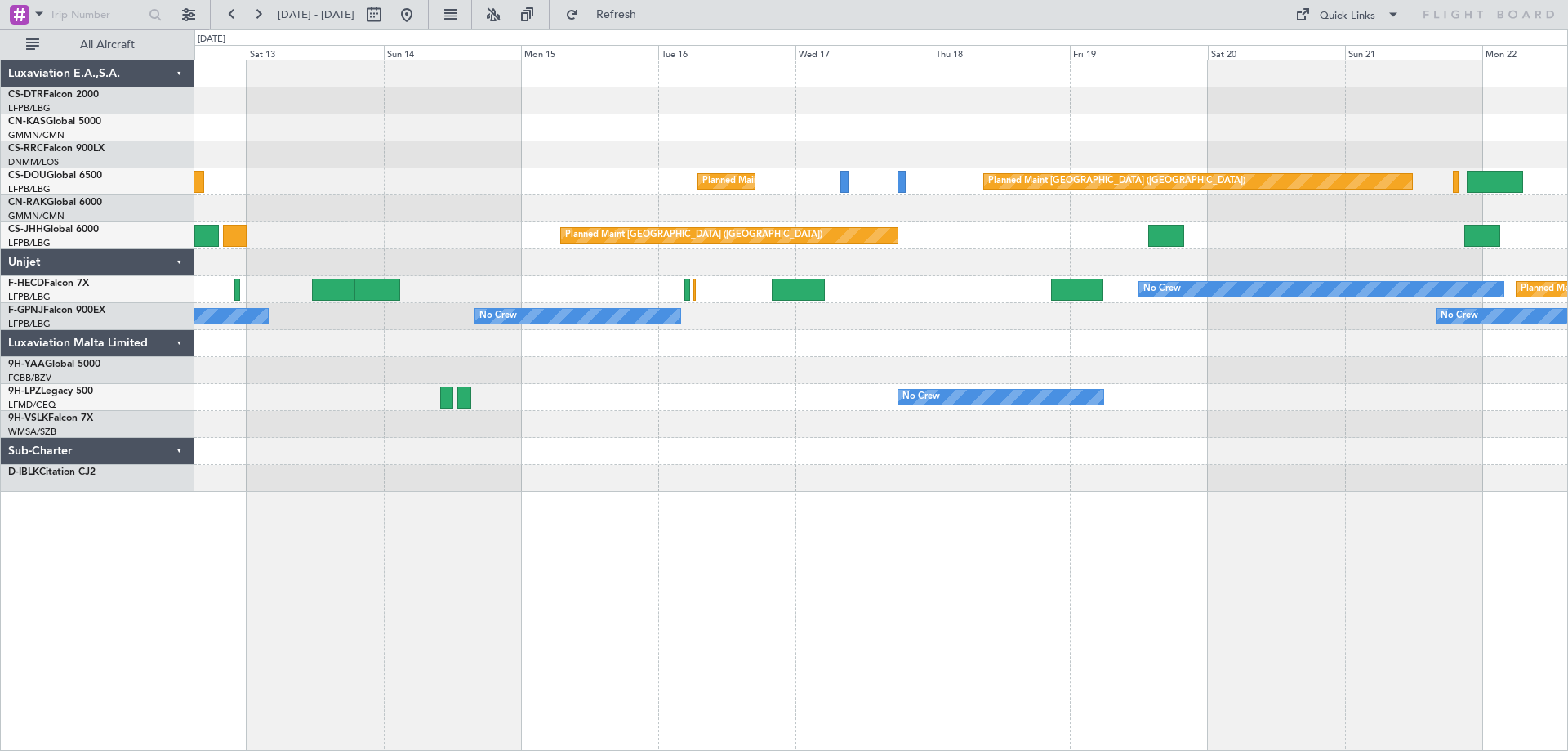
click at [831, 404] on div "No Crew No Crew" at bounding box center [881, 397] width 1373 height 27
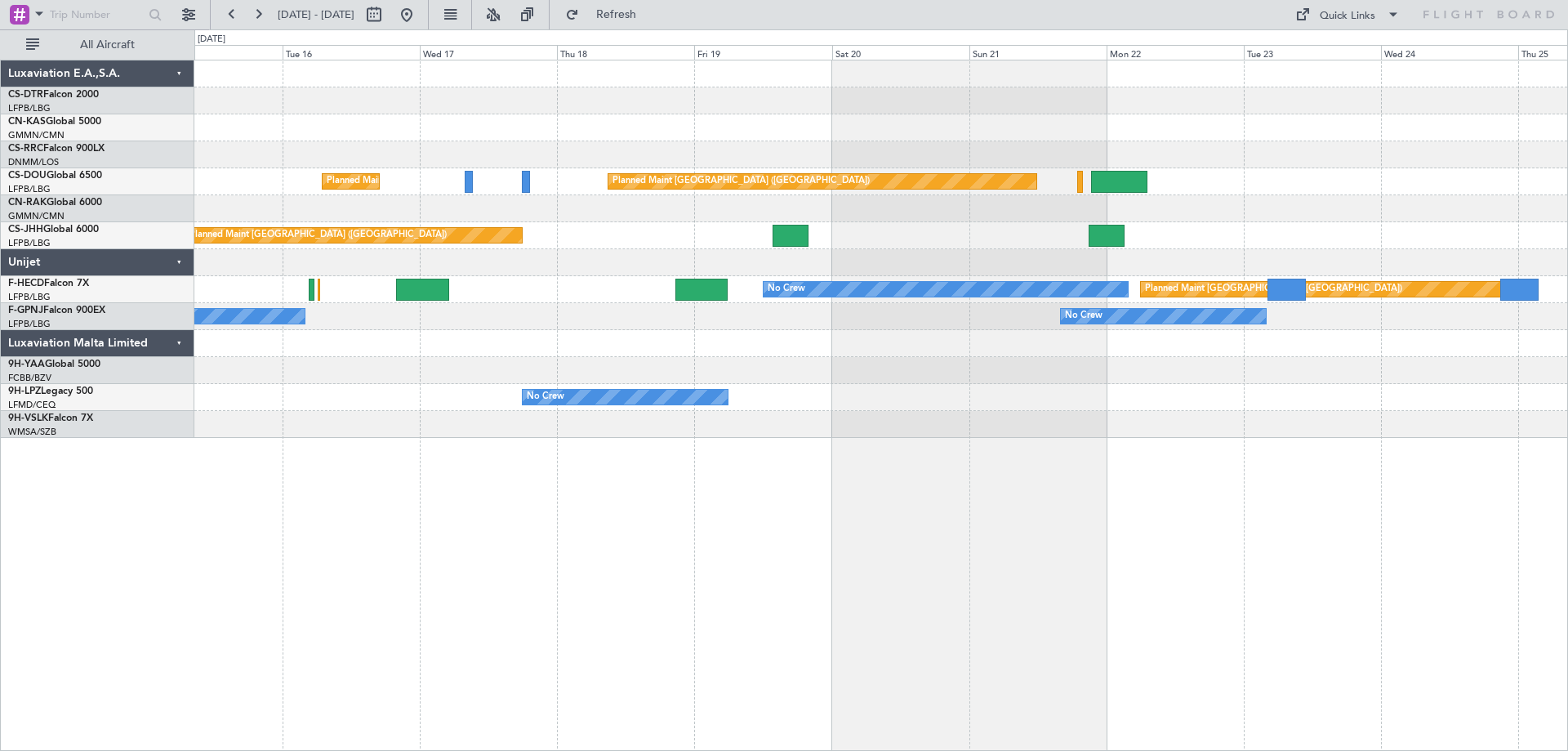
click at [605, 456] on div "Planned Maint [GEOGRAPHIC_DATA] ([GEOGRAPHIC_DATA]) Planned Maint [GEOGRAPHIC_D…" at bounding box center [881, 405] width 1374 height 691
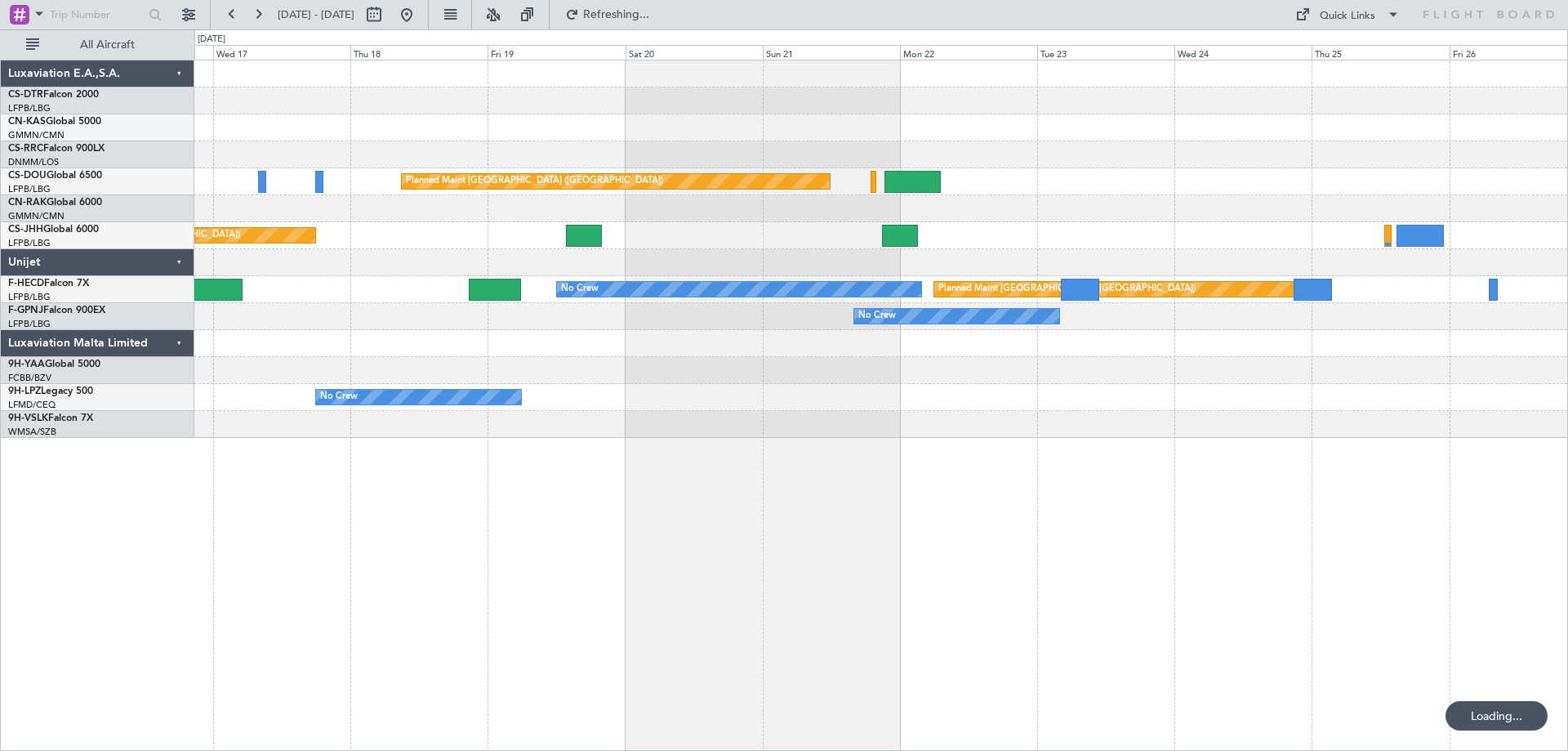
click at [1110, 494] on div "Planned Maint [GEOGRAPHIC_DATA] ([GEOGRAPHIC_DATA]) Planned Maint [GEOGRAPHIC_D…" at bounding box center [881, 405] width 1374 height 691
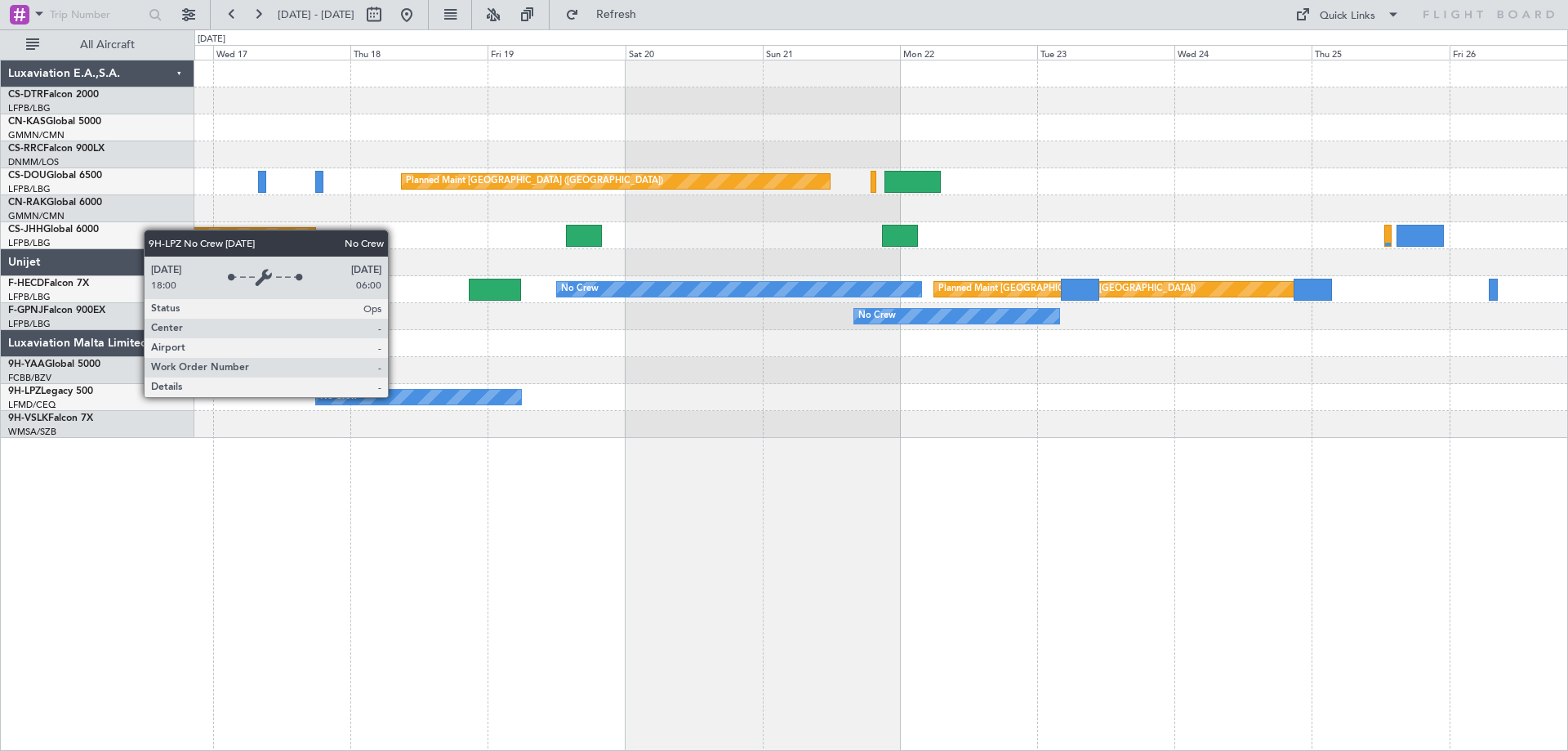
click at [396, 396] on div "No Crew" at bounding box center [419, 396] width 205 height 15
